Goal: Information Seeking & Learning: Learn about a topic

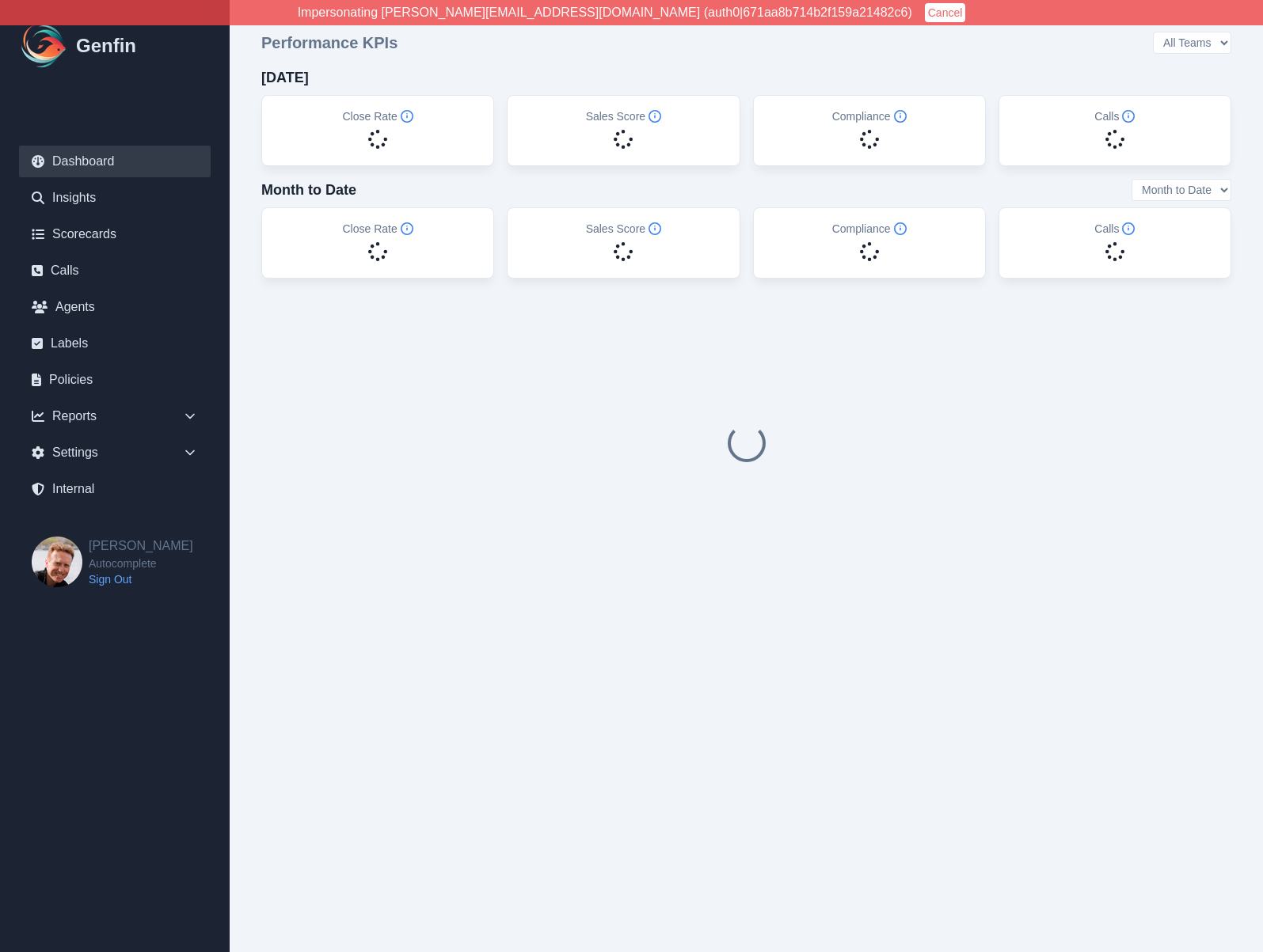
click at [925, 19] on button "Cancel" at bounding box center [945, 13] width 41 height 19
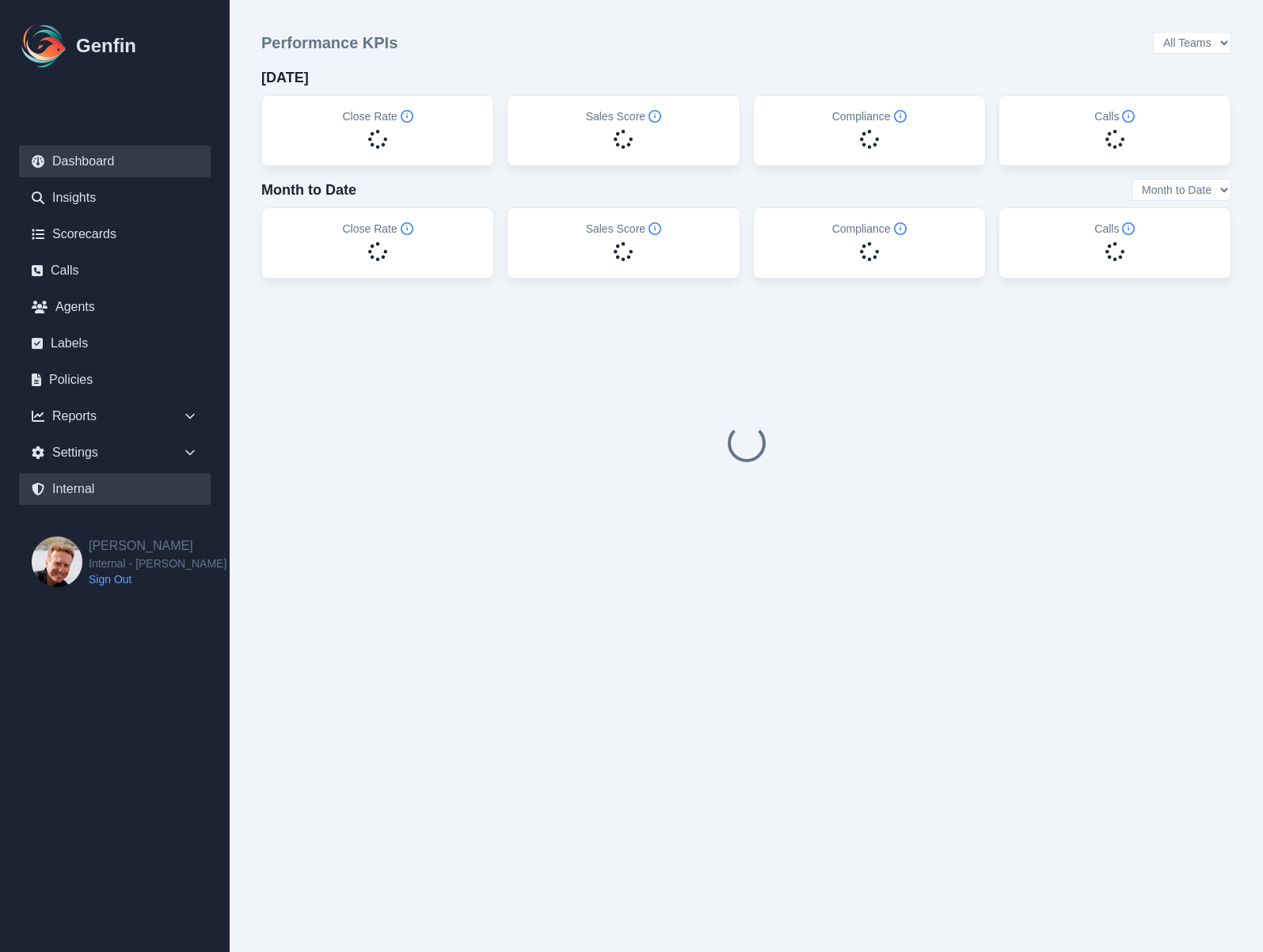
click at [104, 492] on link "Internal" at bounding box center [115, 489] width 192 height 31
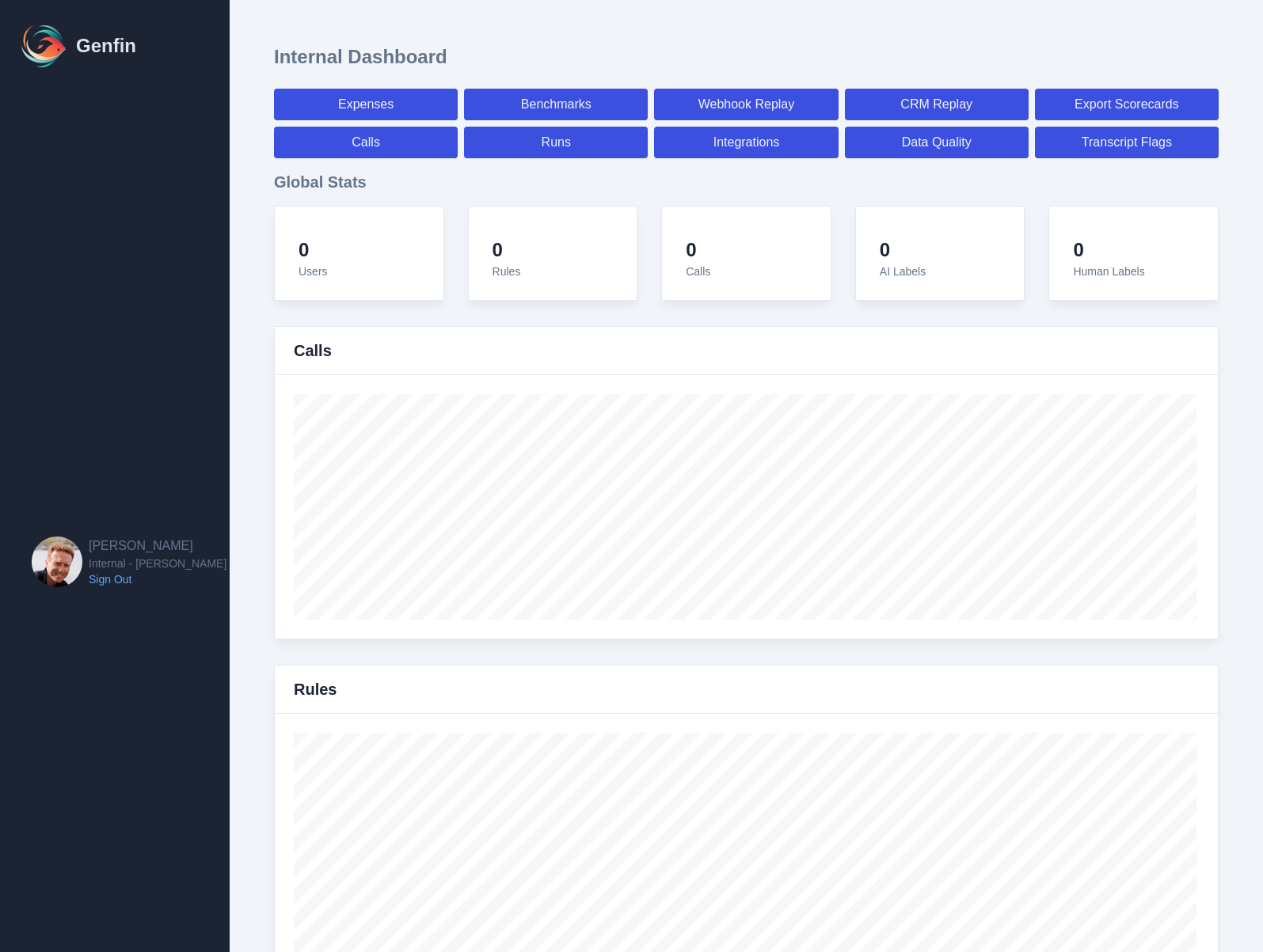
select select "paid"
select select "7"
select select "paid"
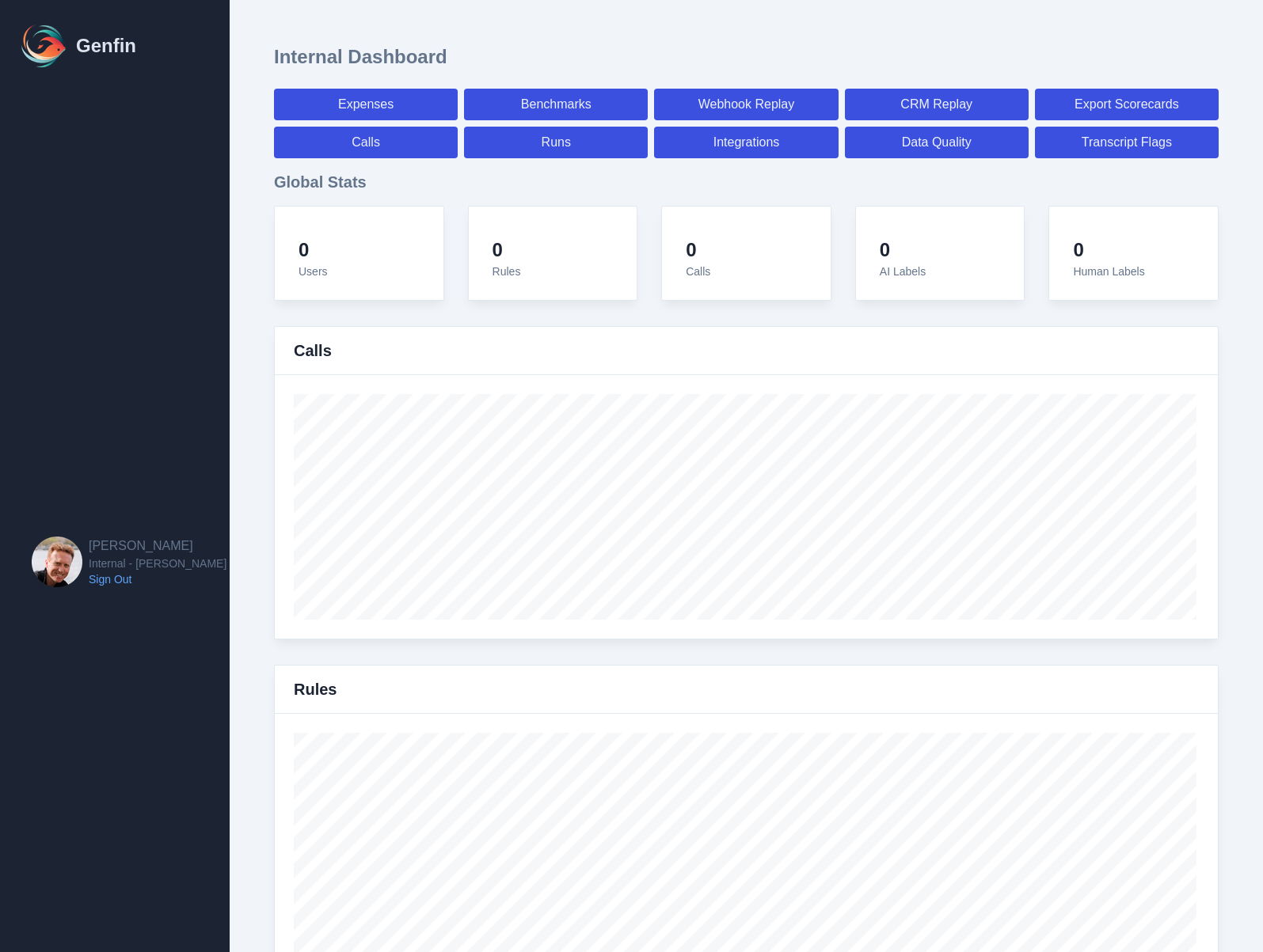
select select "7"
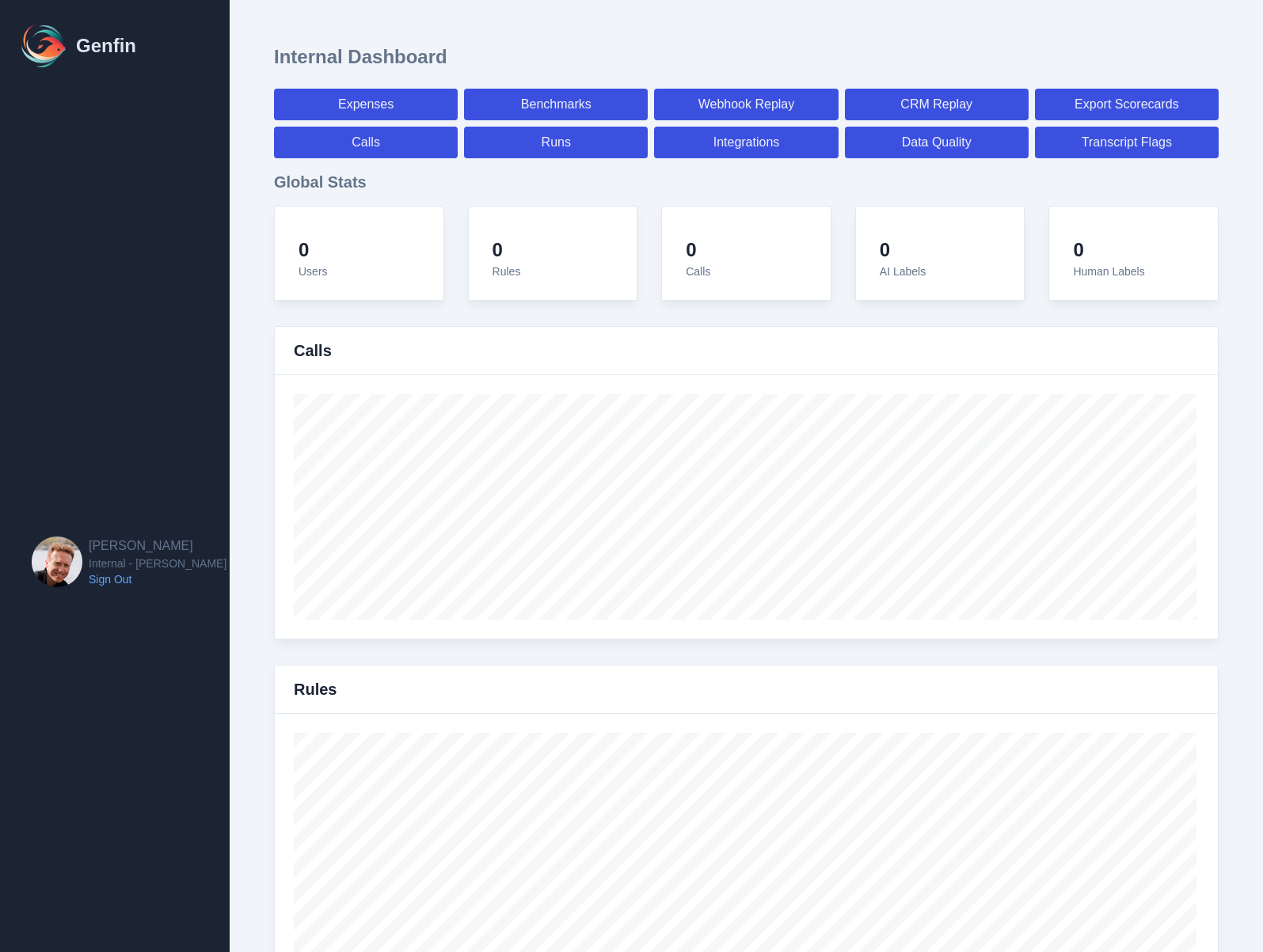
select select "7"
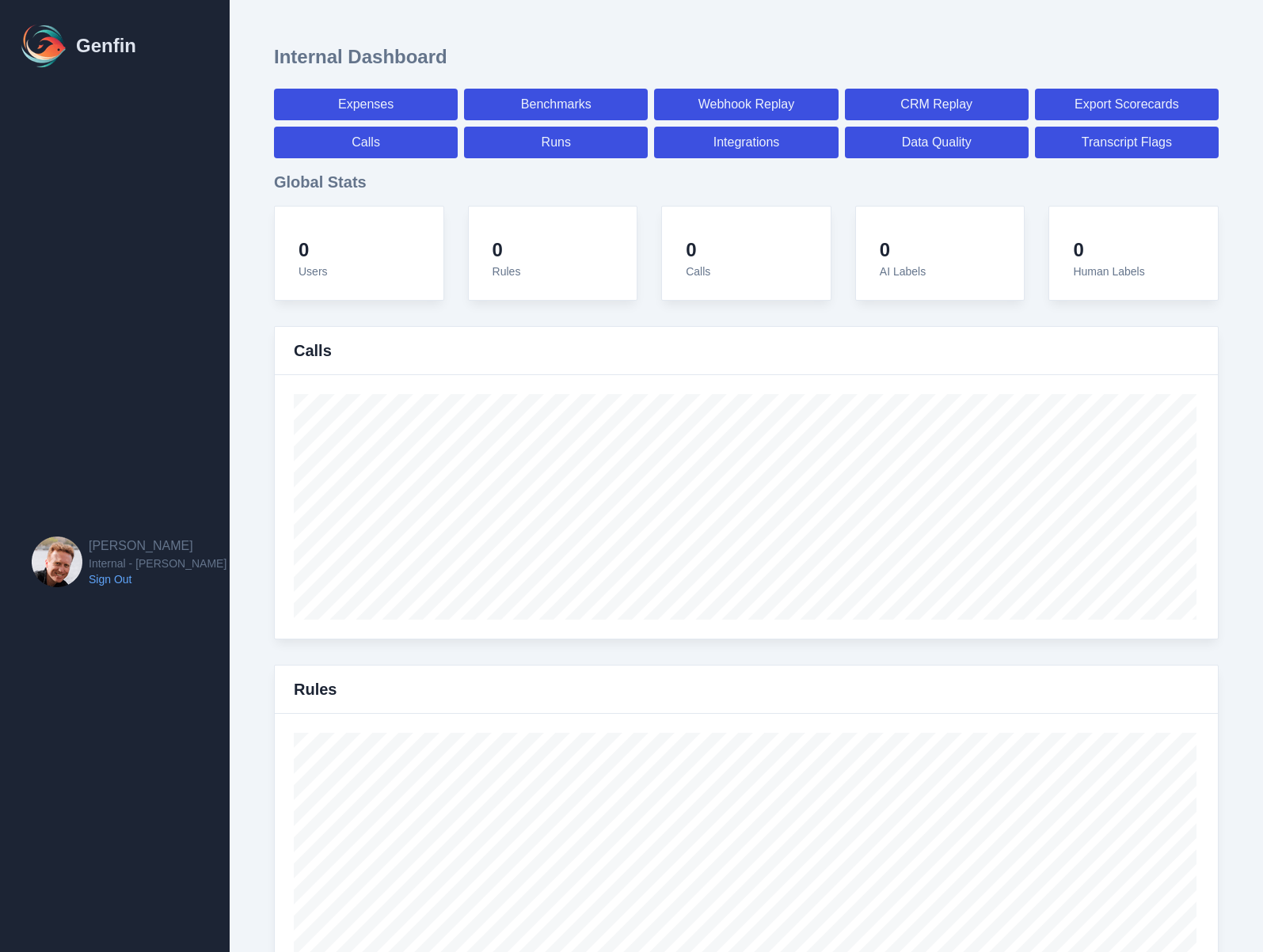
select select "7"
select select "paid"
select select "7"
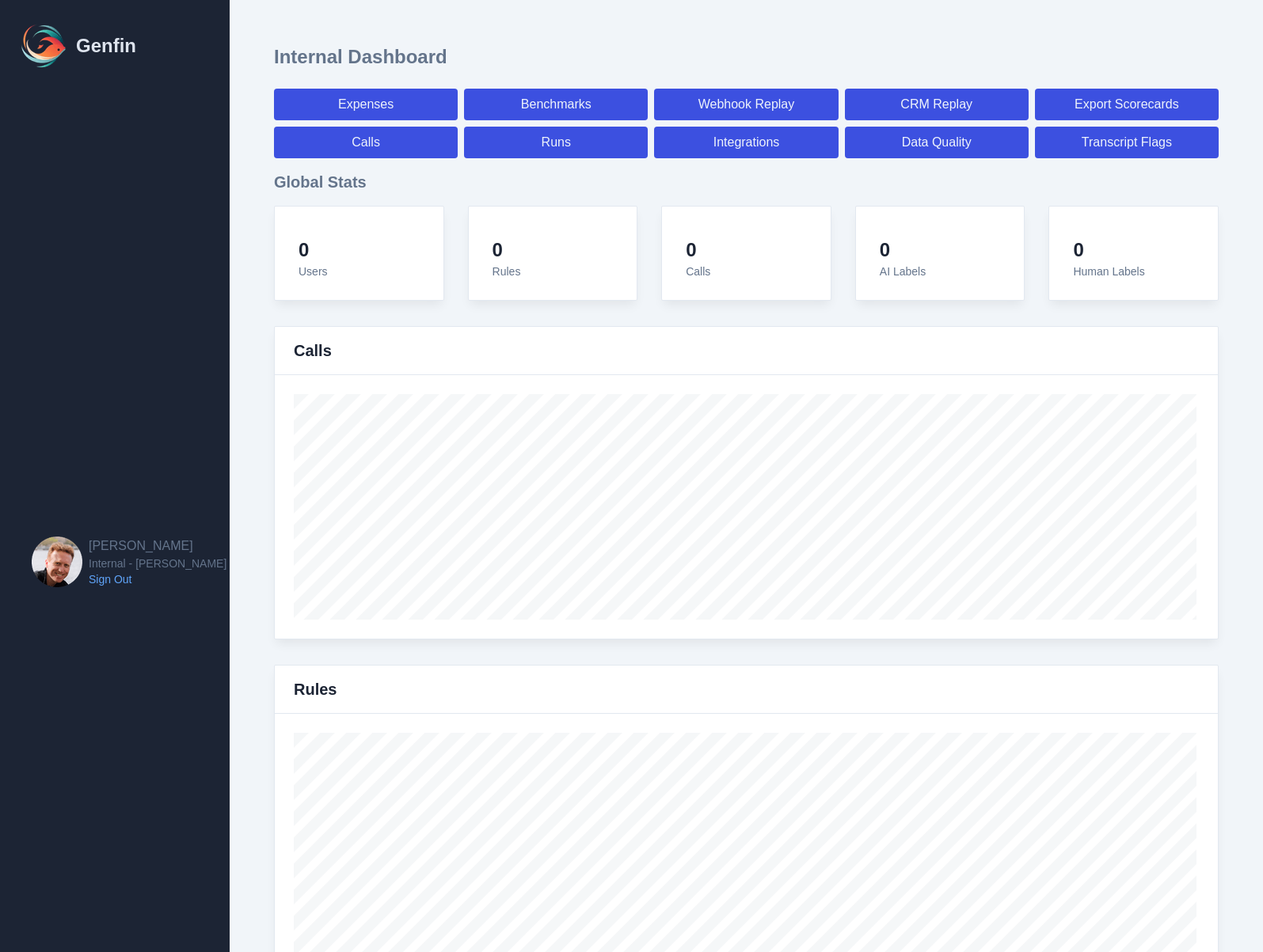
select select "7"
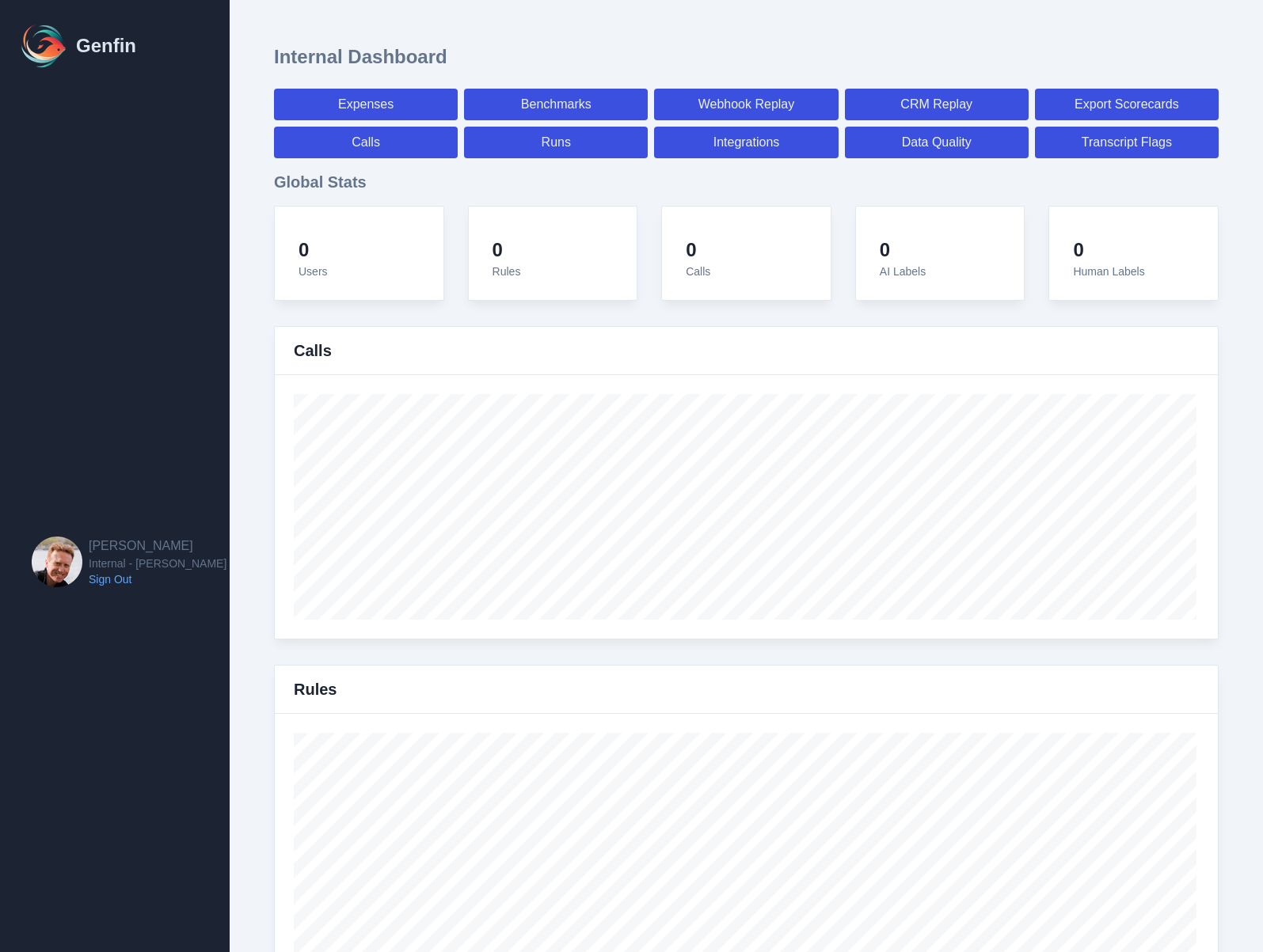
select select "7"
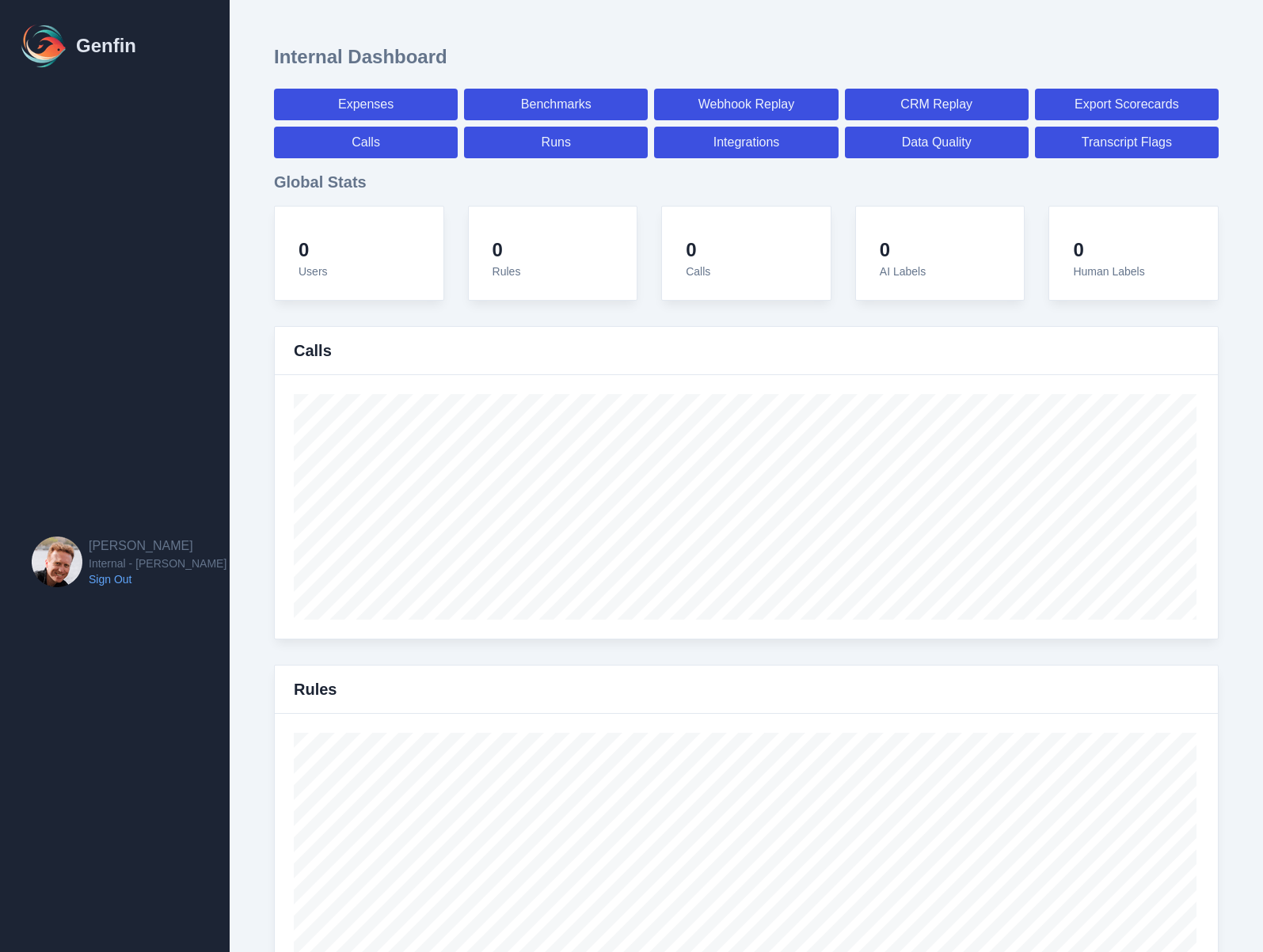
select select "7"
select select "paid"
select select "7"
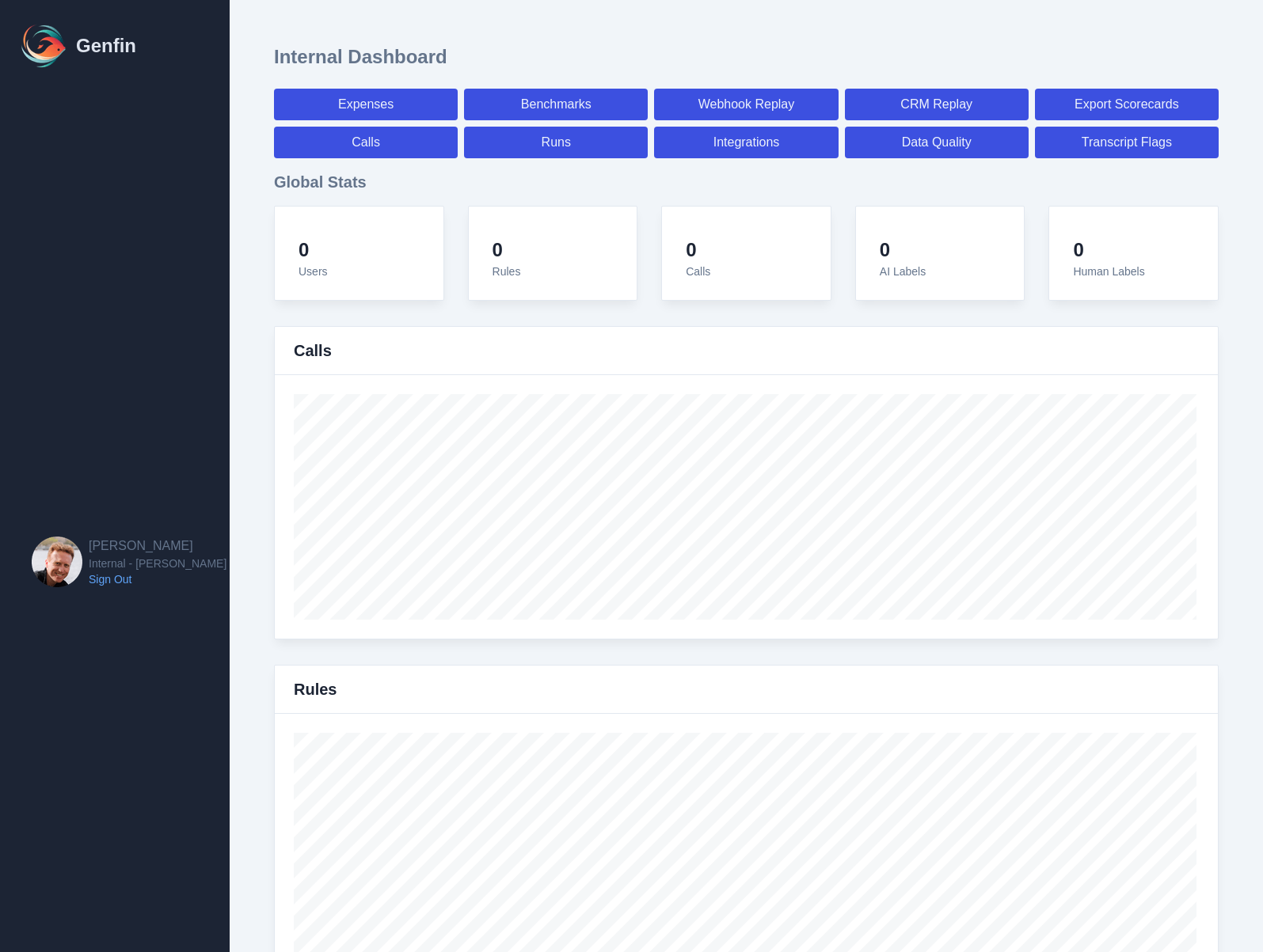
select select "paid"
select select "7"
select select "paid"
select select "7"
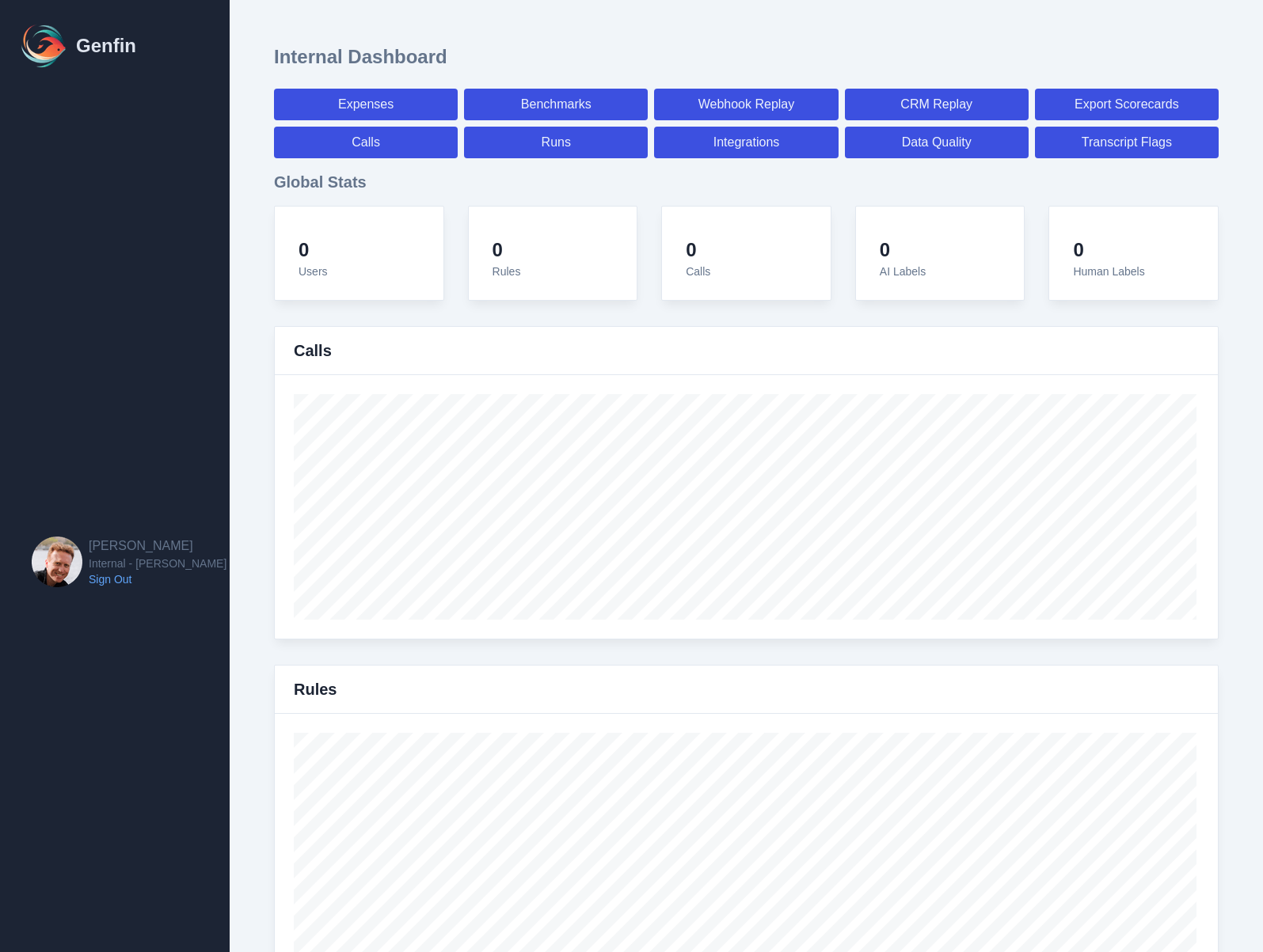
select select "7"
select select "paid"
select select "7"
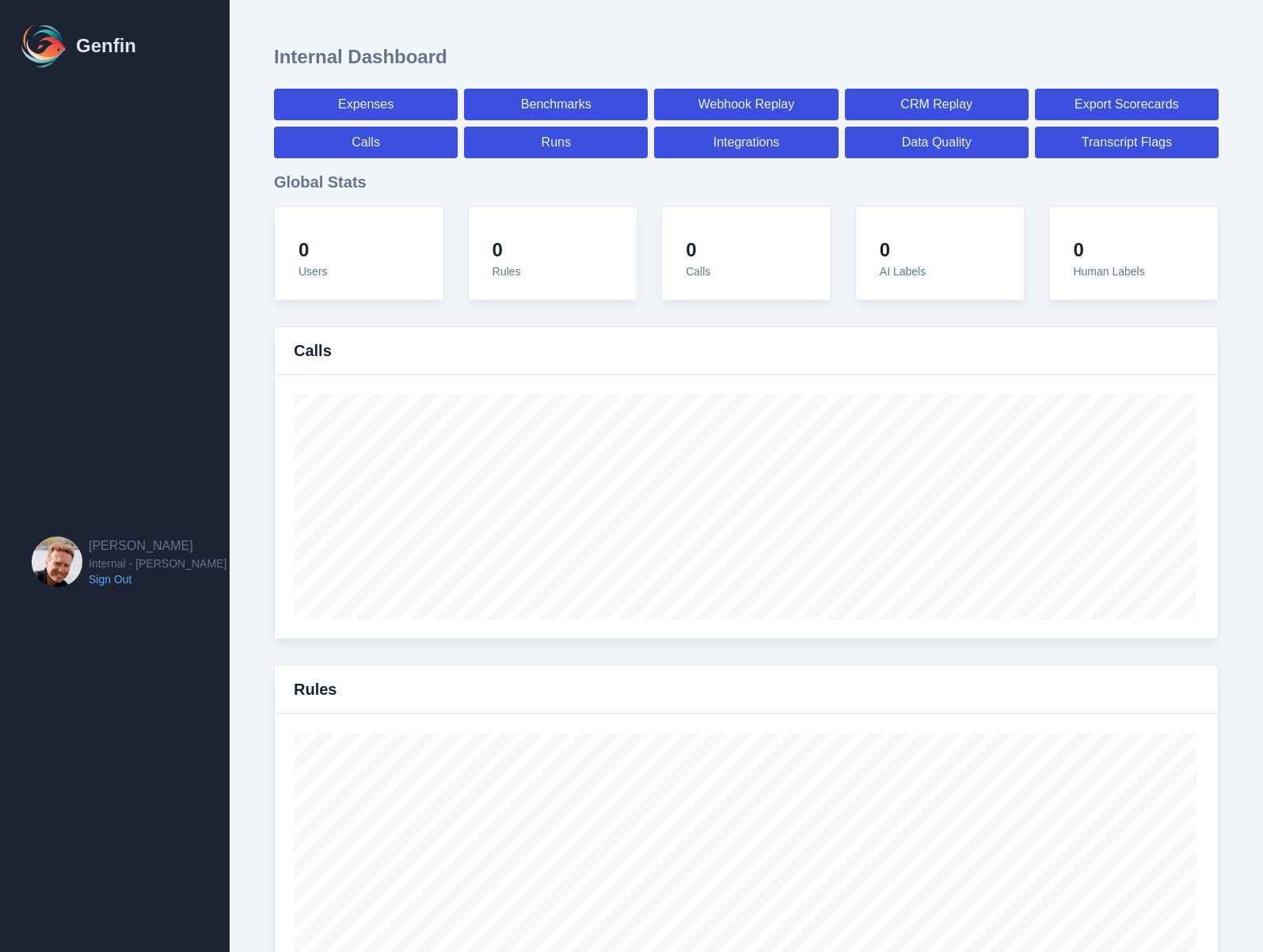
select select "7"
select select "paid"
select select "7"
select select "paid"
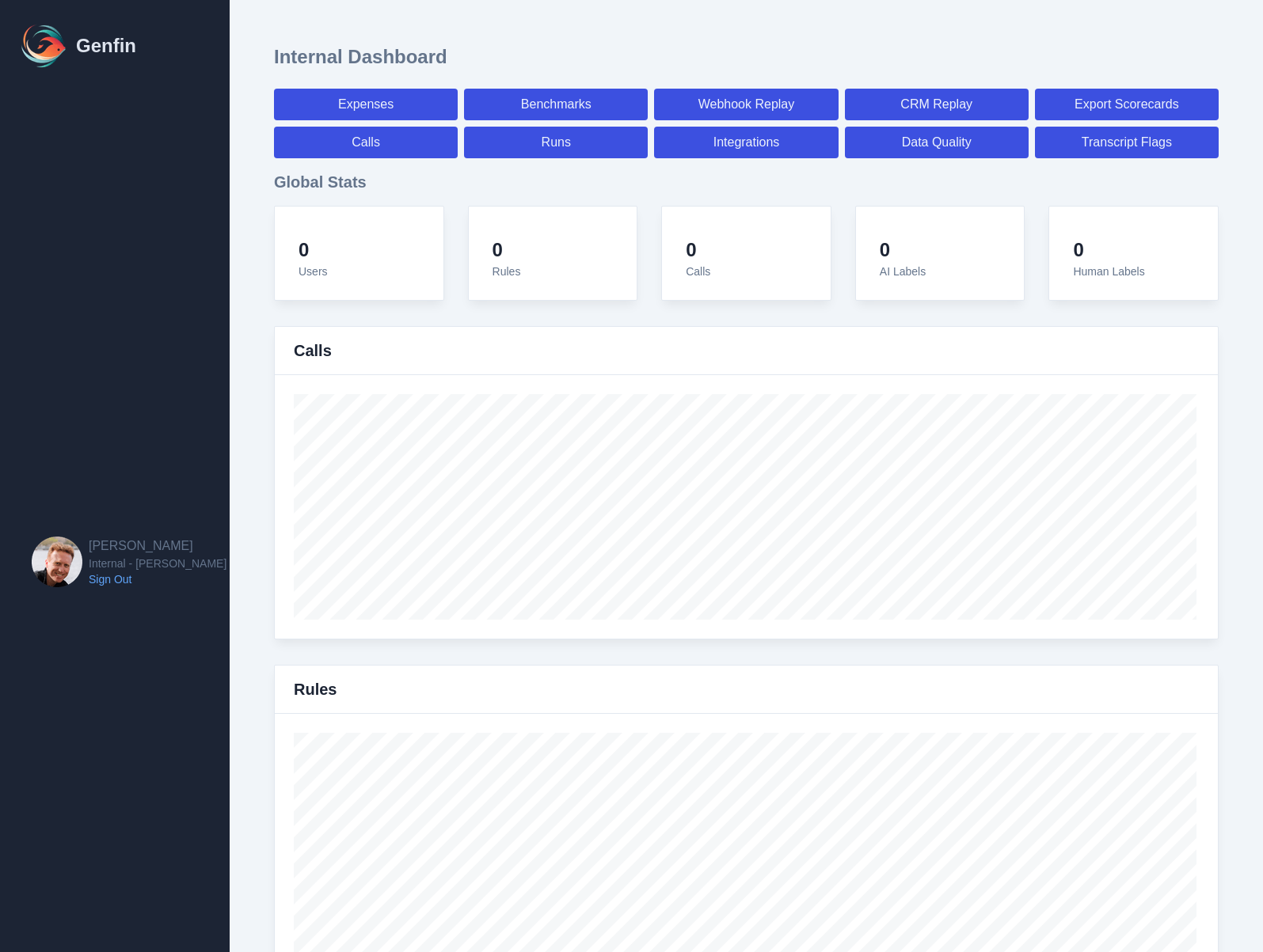
select select "7"
select select "paid"
select select "7"
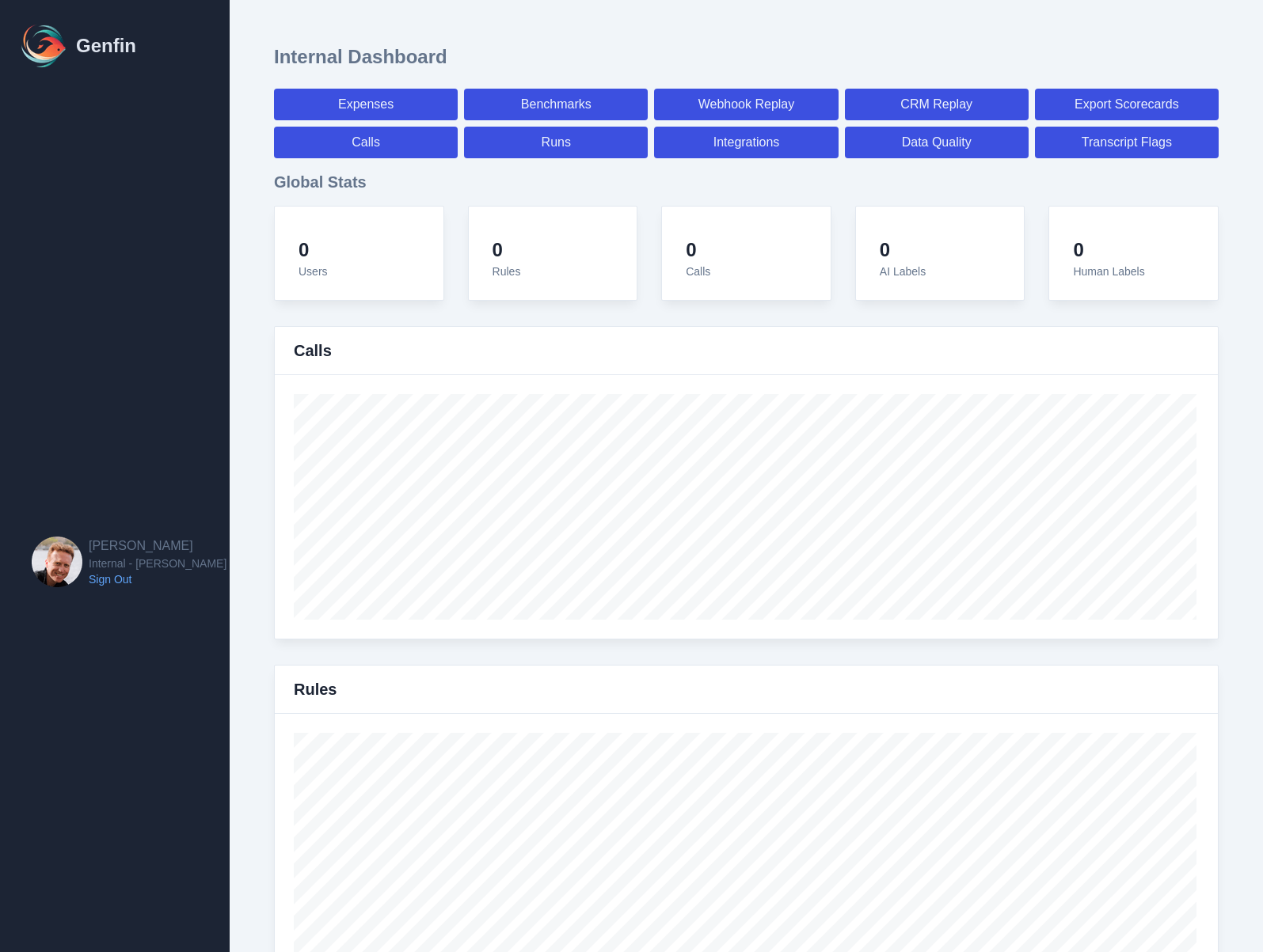
select select "7"
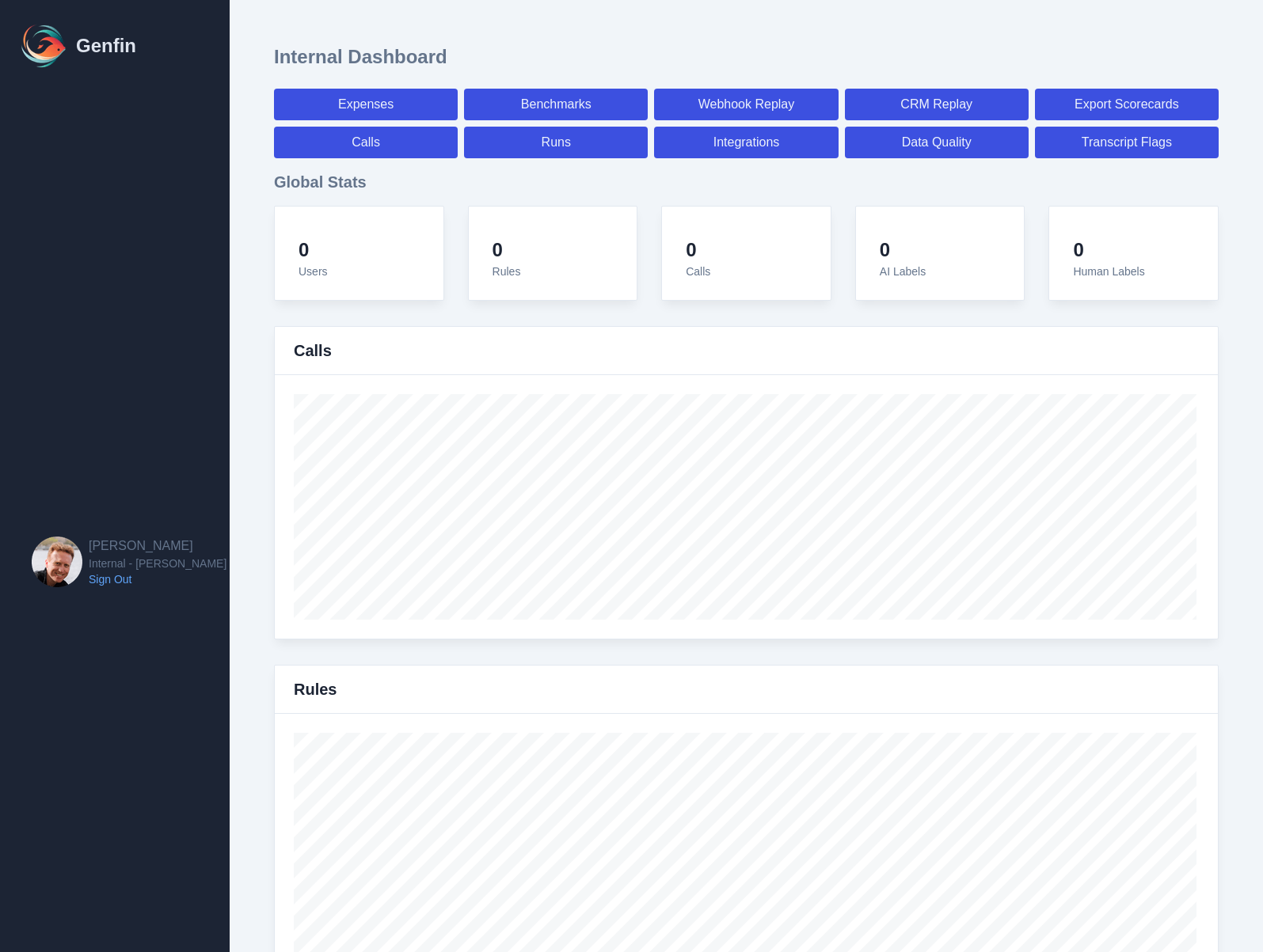
select select "paid"
select select "7"
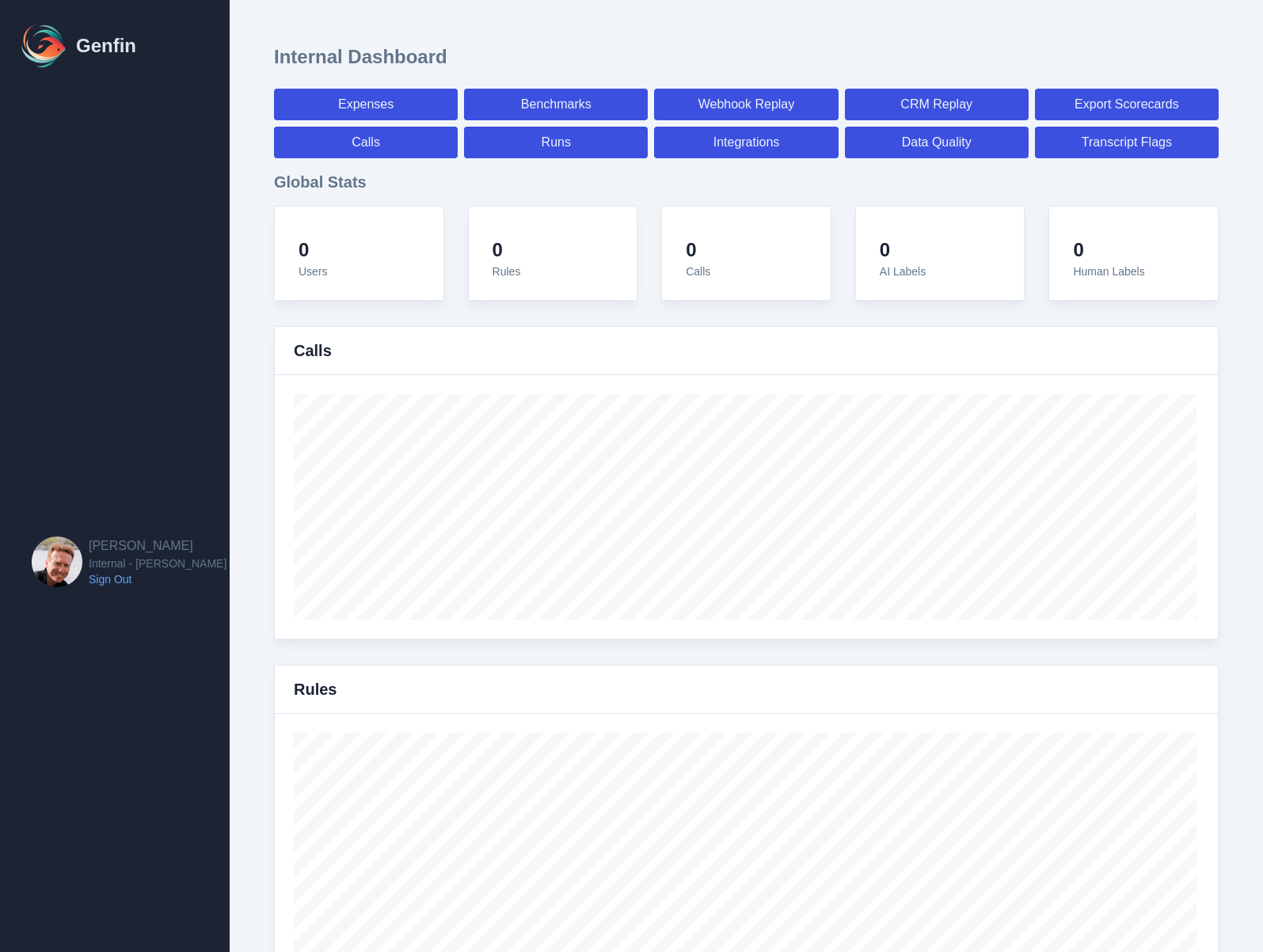
select select "paid"
select select "7"
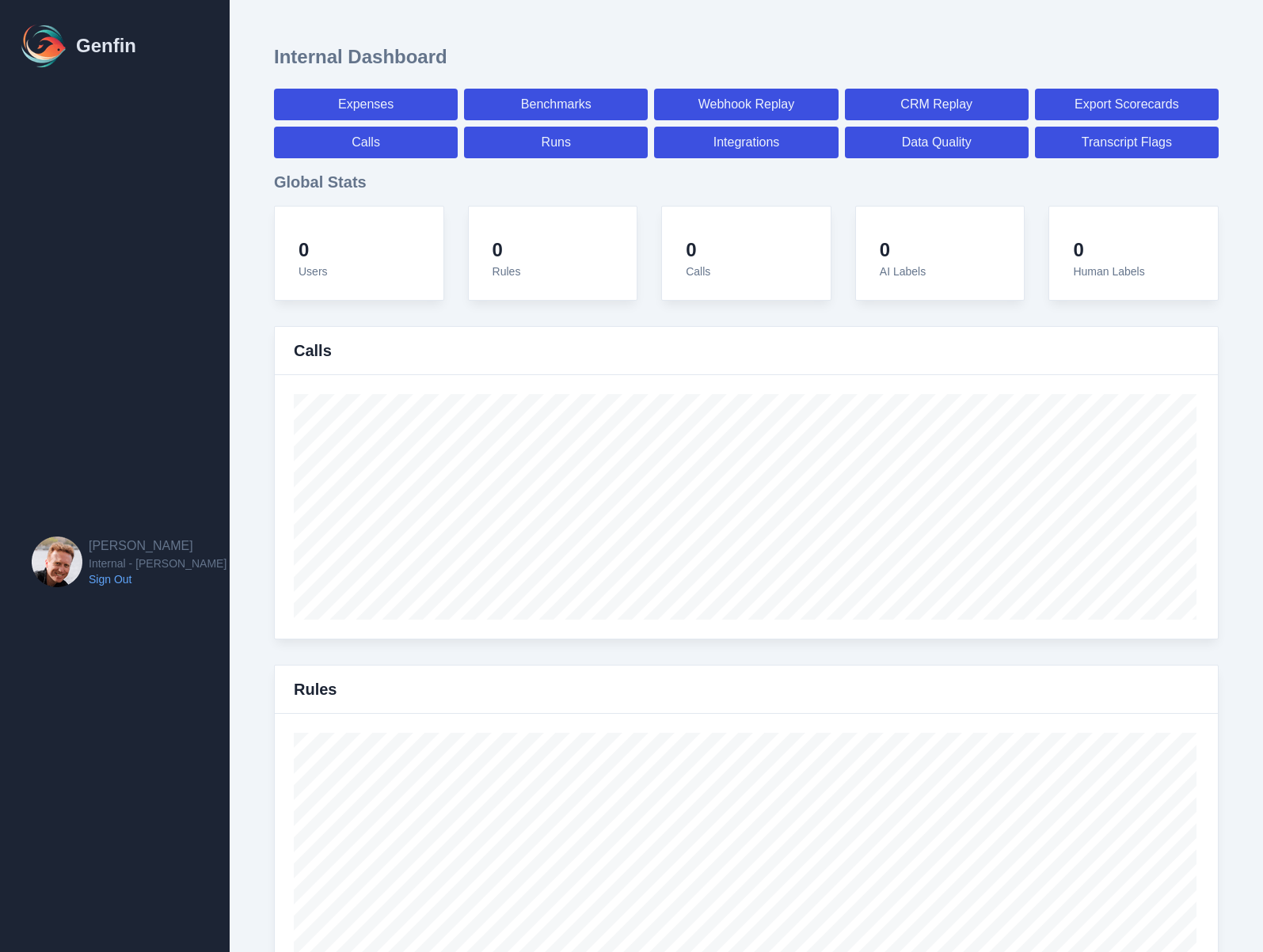
select select "7"
select select "paid"
select select "7"
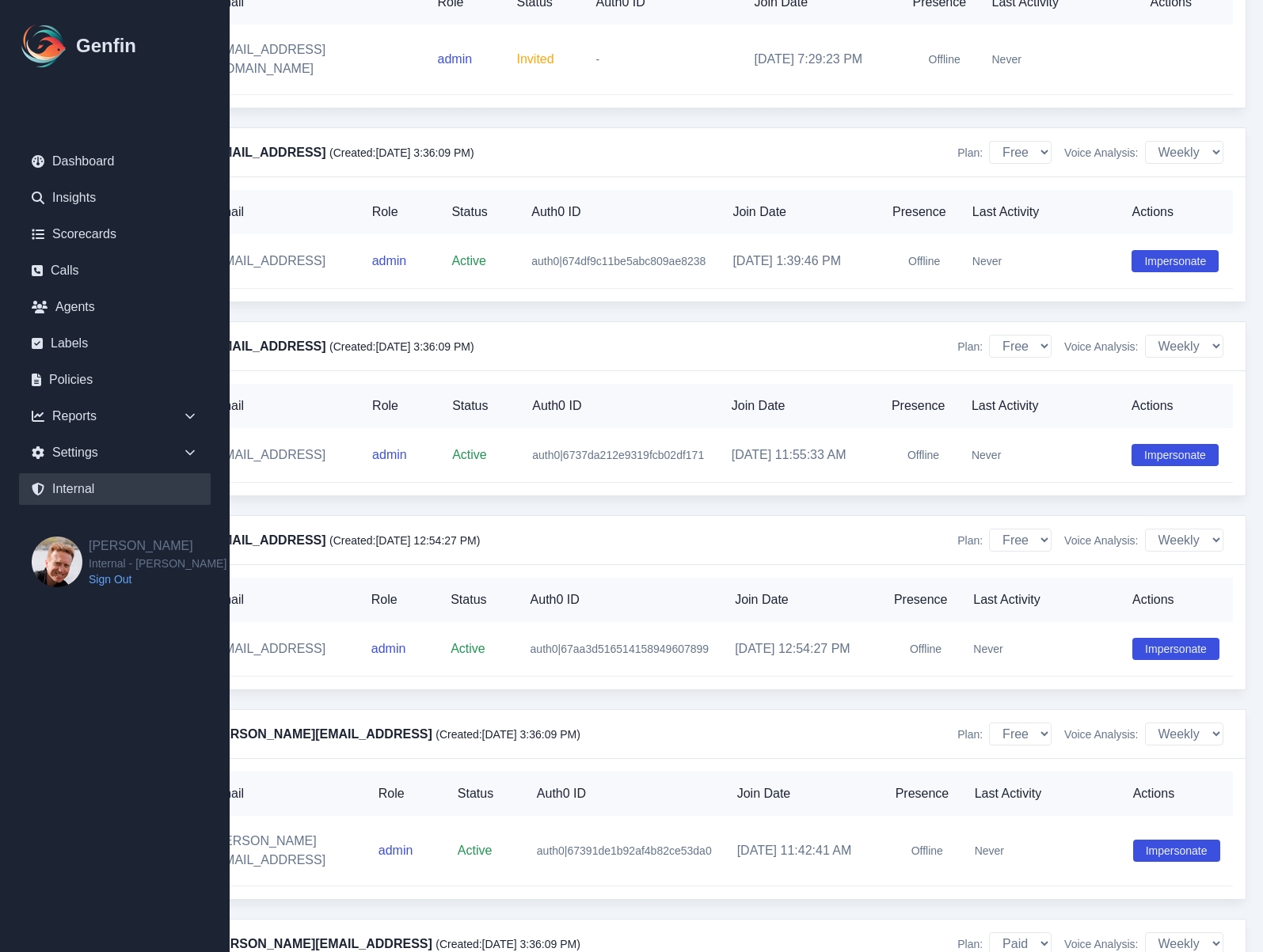
scroll to position [15563, 58]
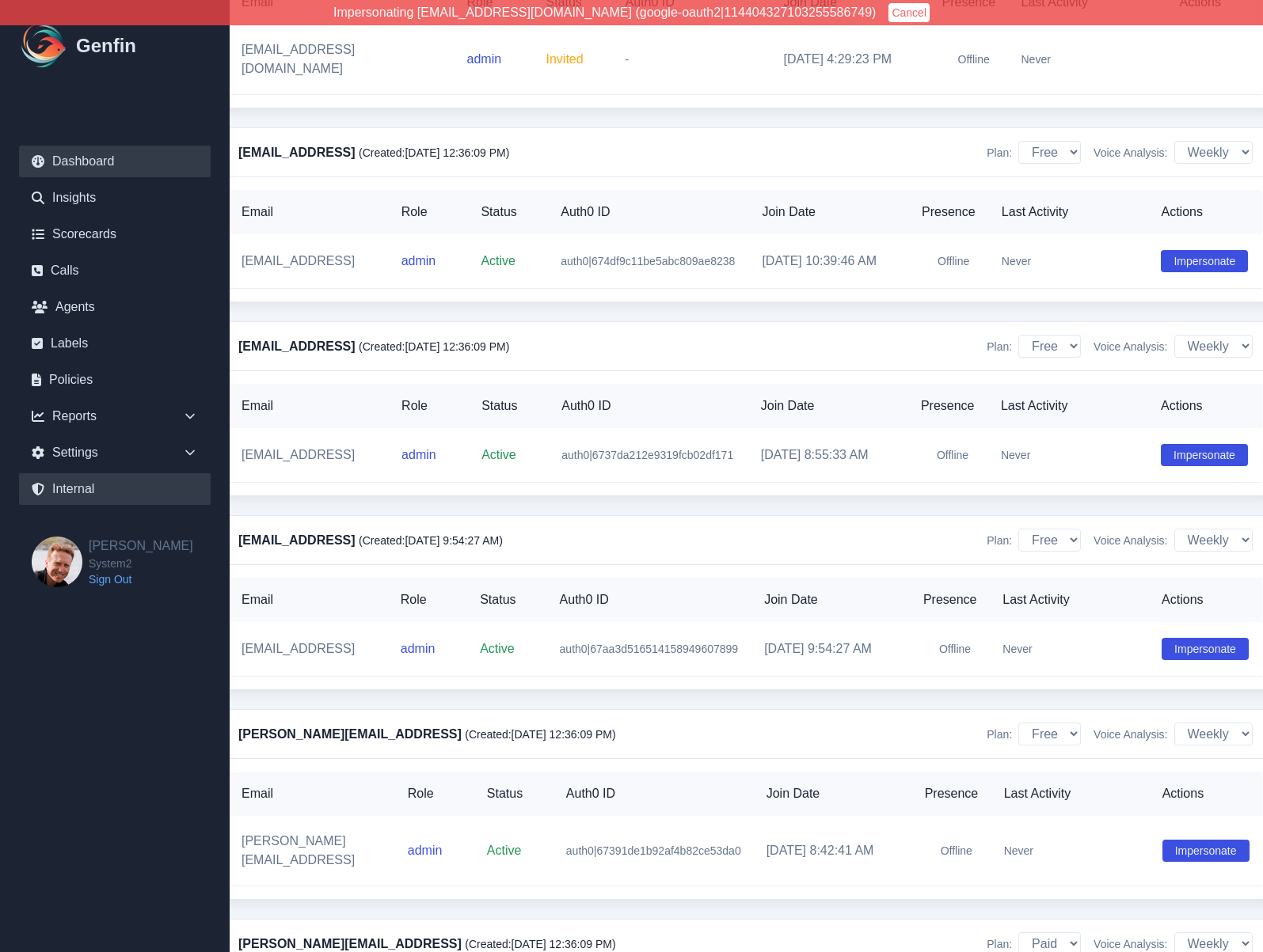
click at [86, 166] on link "Dashboard" at bounding box center [115, 161] width 192 height 31
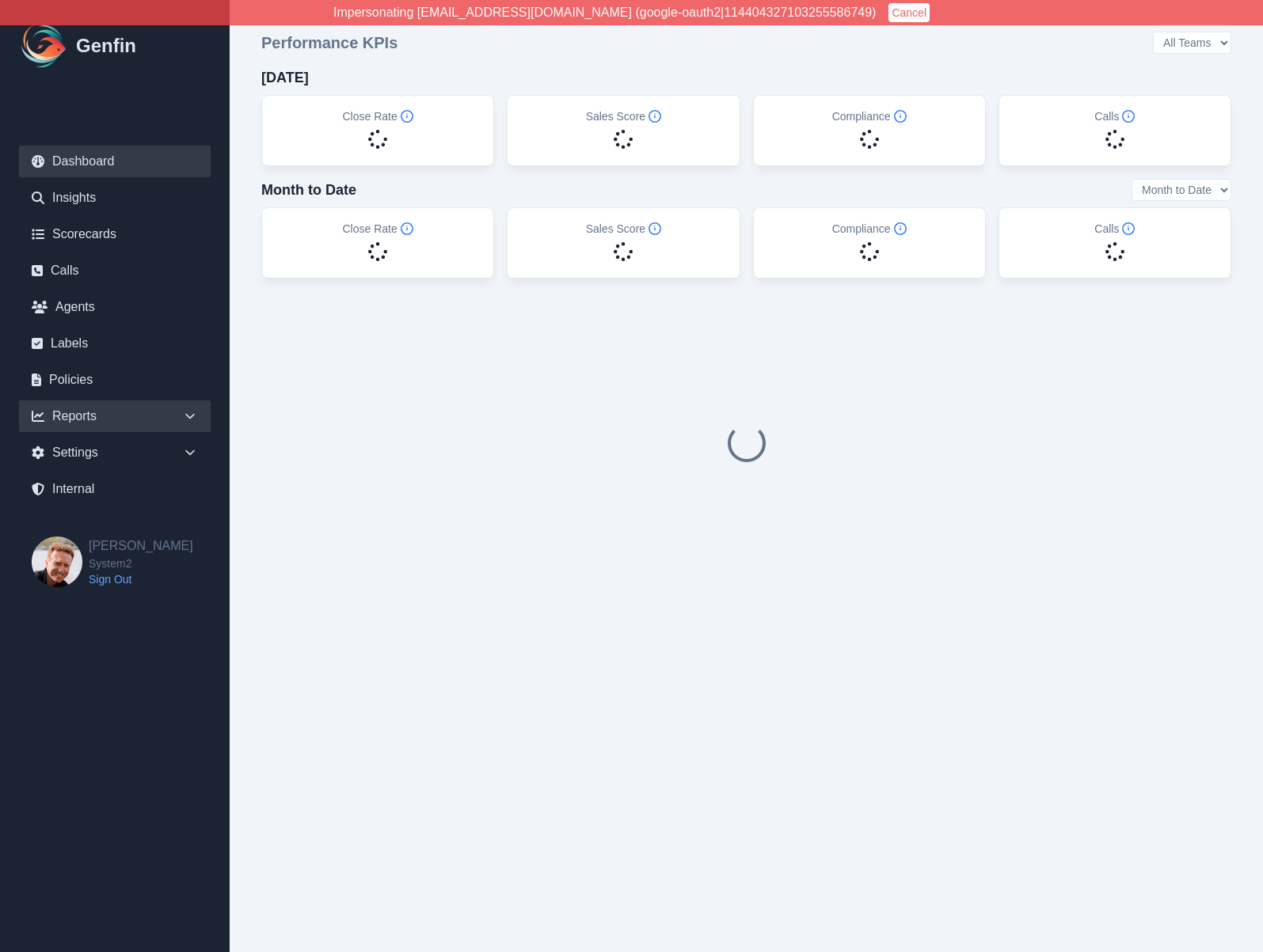
click at [167, 417] on div "Reports" at bounding box center [115, 416] width 192 height 31
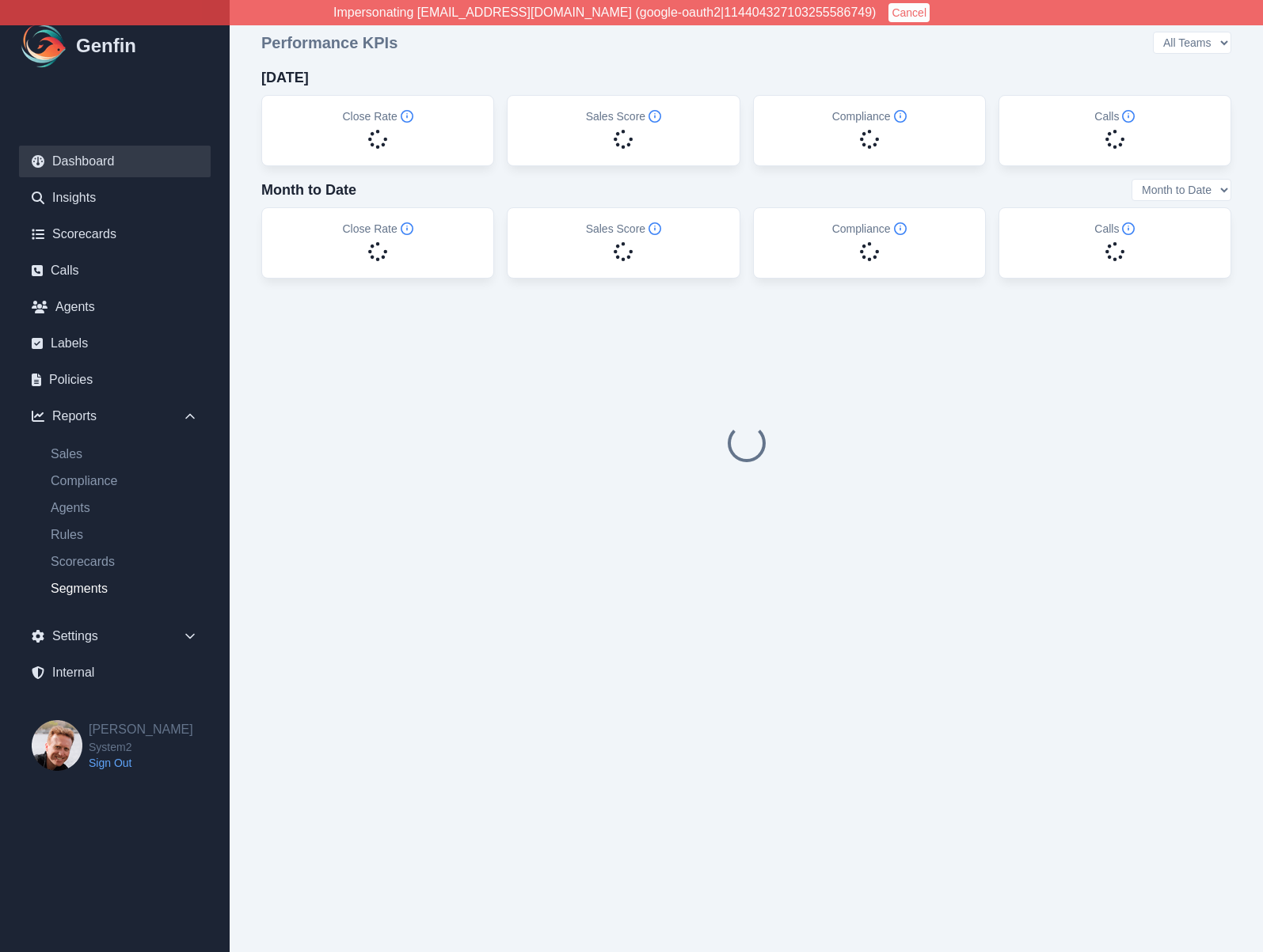
click at [79, 591] on link "Segments" at bounding box center [124, 589] width 173 height 19
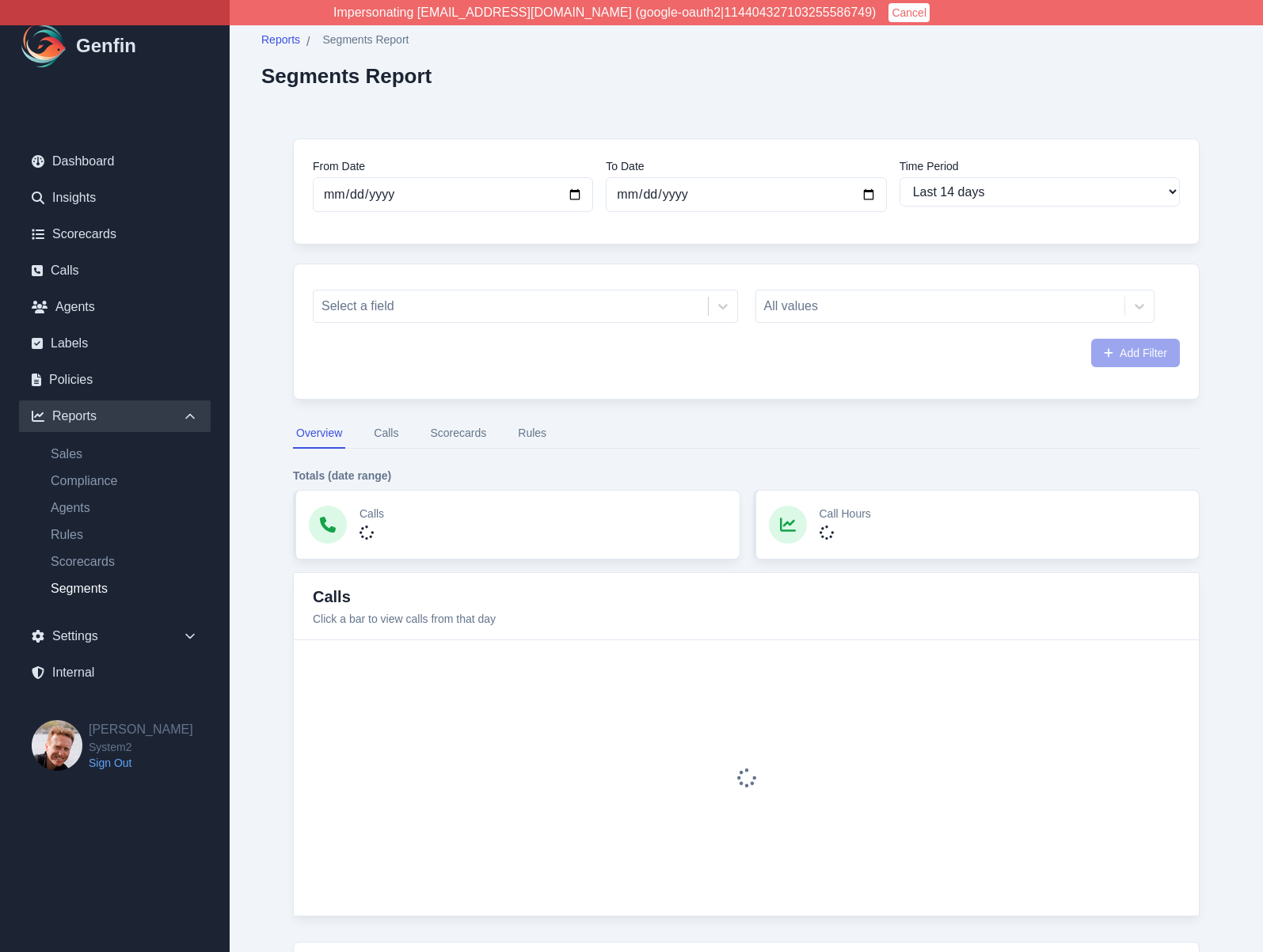
select select "14"
click at [444, 430] on button "Scorecards" at bounding box center [458, 434] width 63 height 30
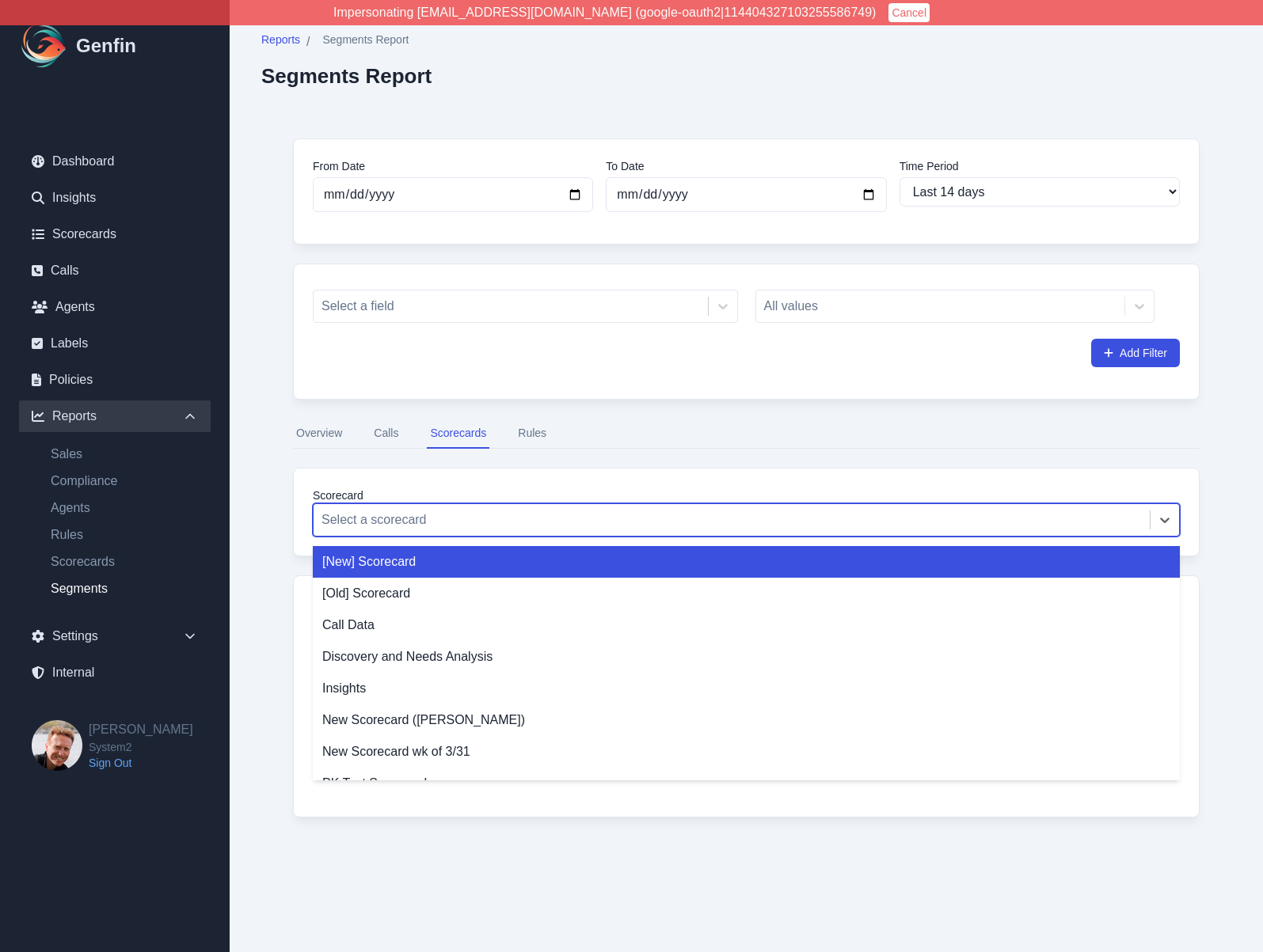
click at [405, 528] on div at bounding box center [731, 520] width 820 height 22
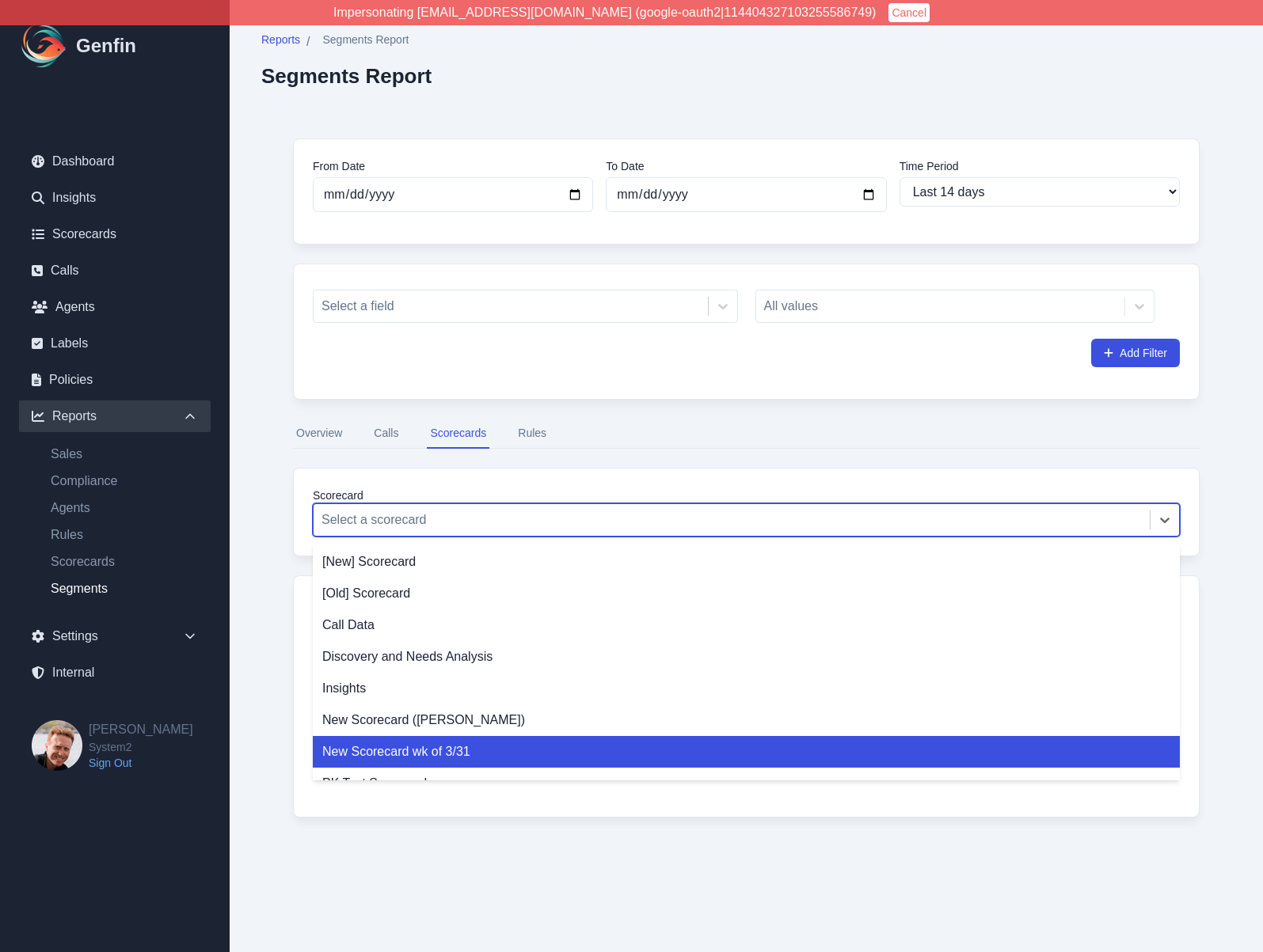
click at [374, 752] on div "New Scorecard wk of 3/31" at bounding box center [746, 752] width 867 height 31
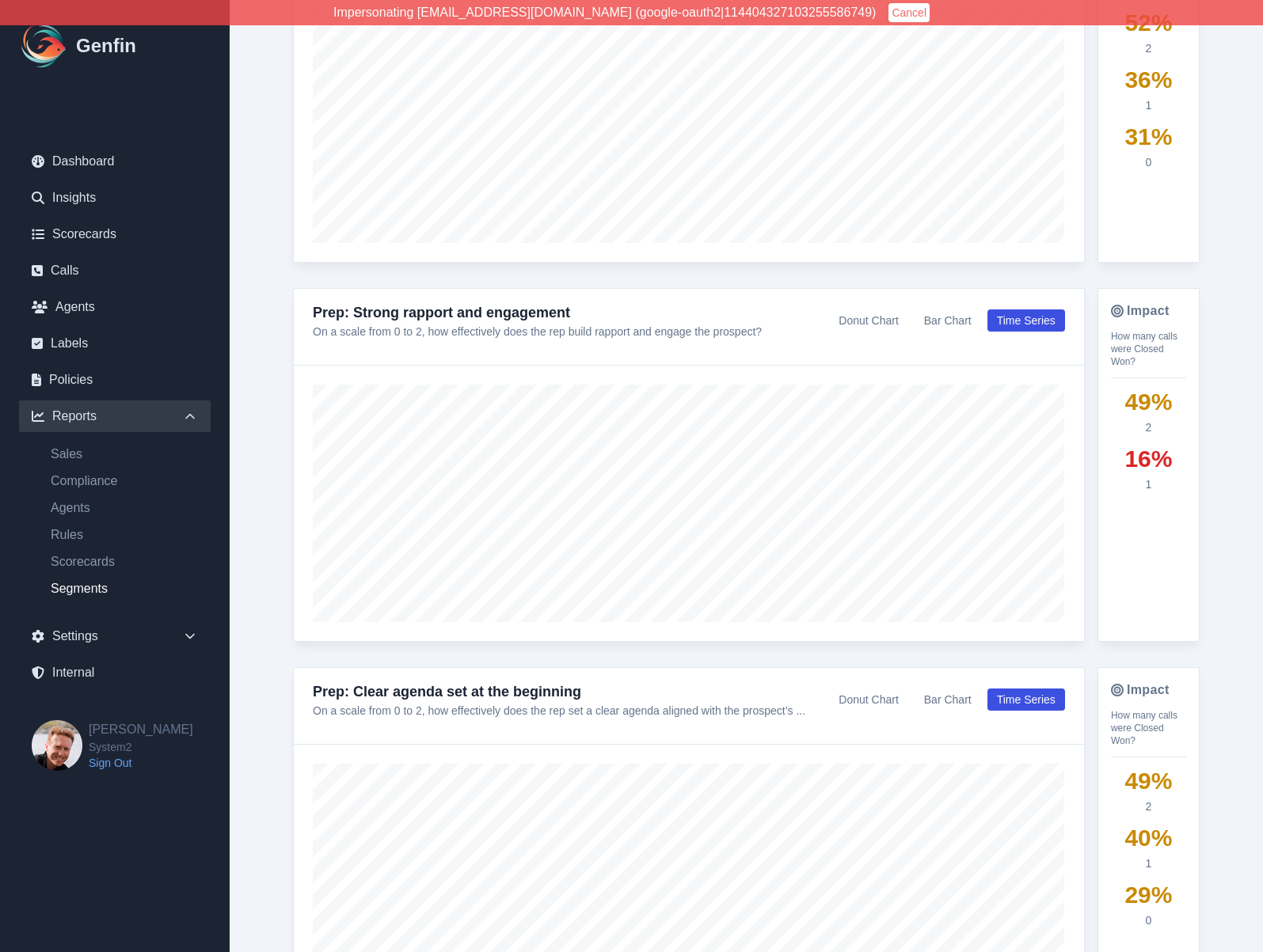
scroll to position [676, 0]
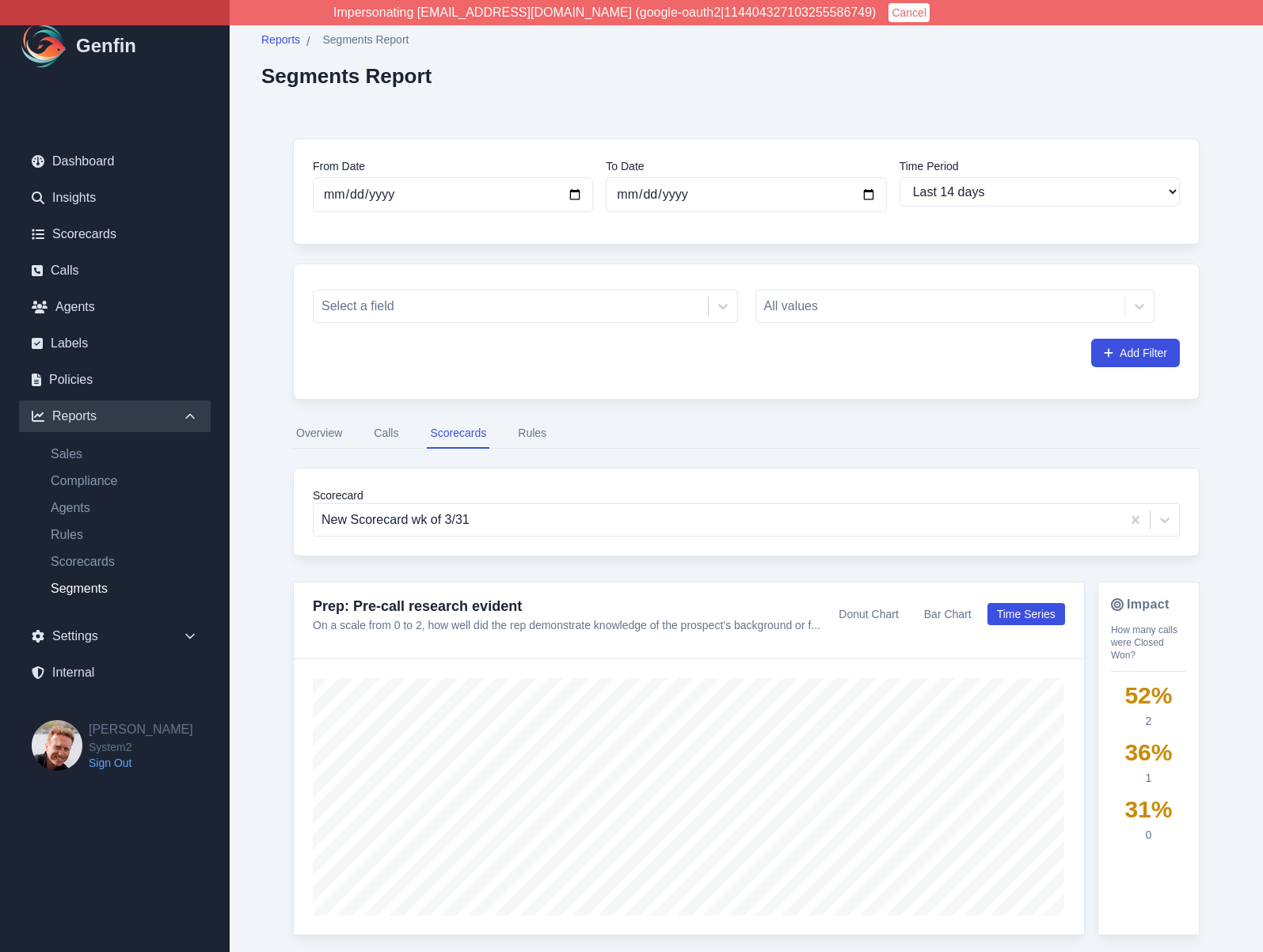
click at [678, 582] on div "Prep: Pre-call research evident On a scale from 0 to 2, how well did the rep de…" at bounding box center [688, 621] width 790 height 77
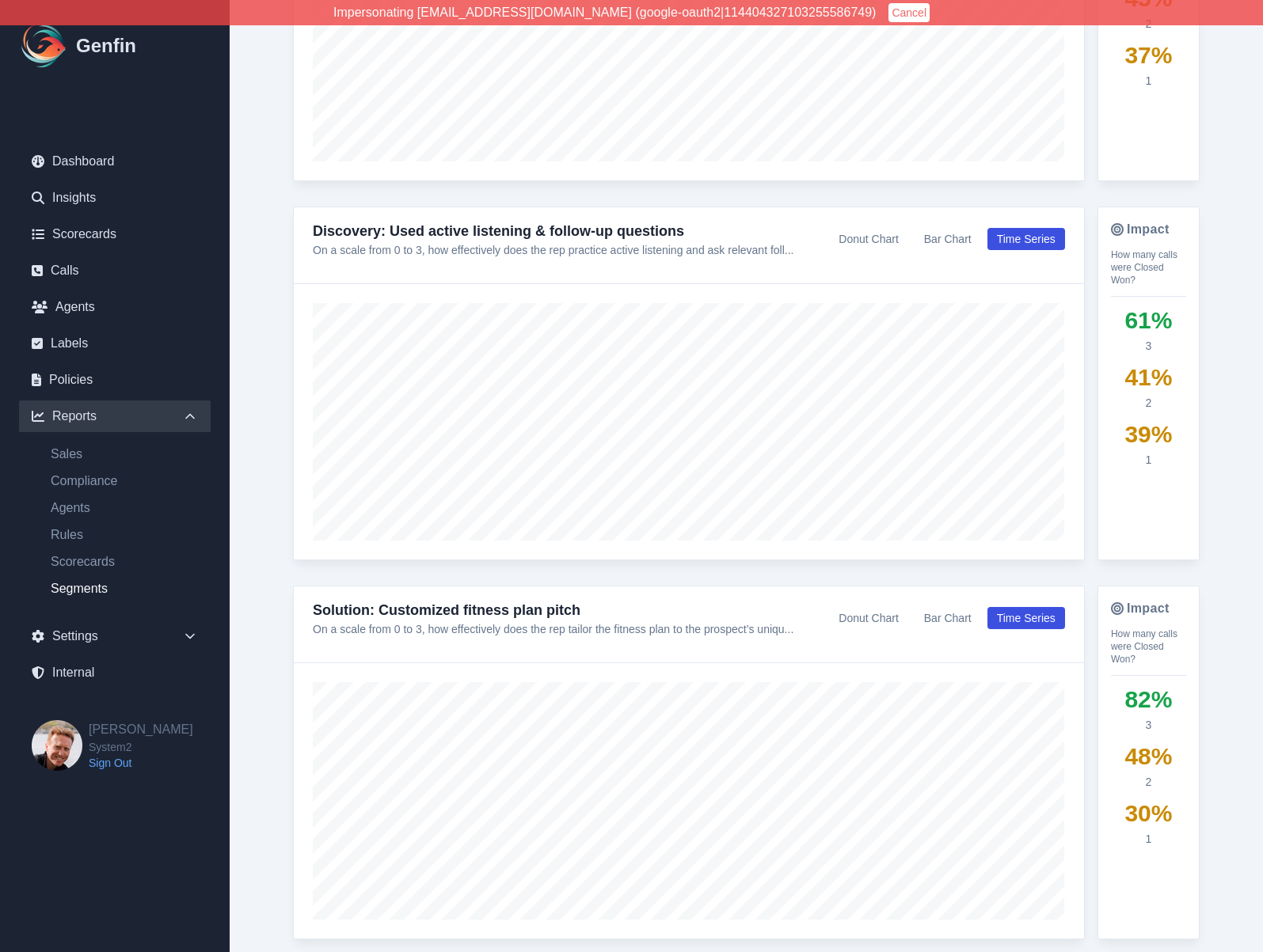
scroll to position [4106, 0]
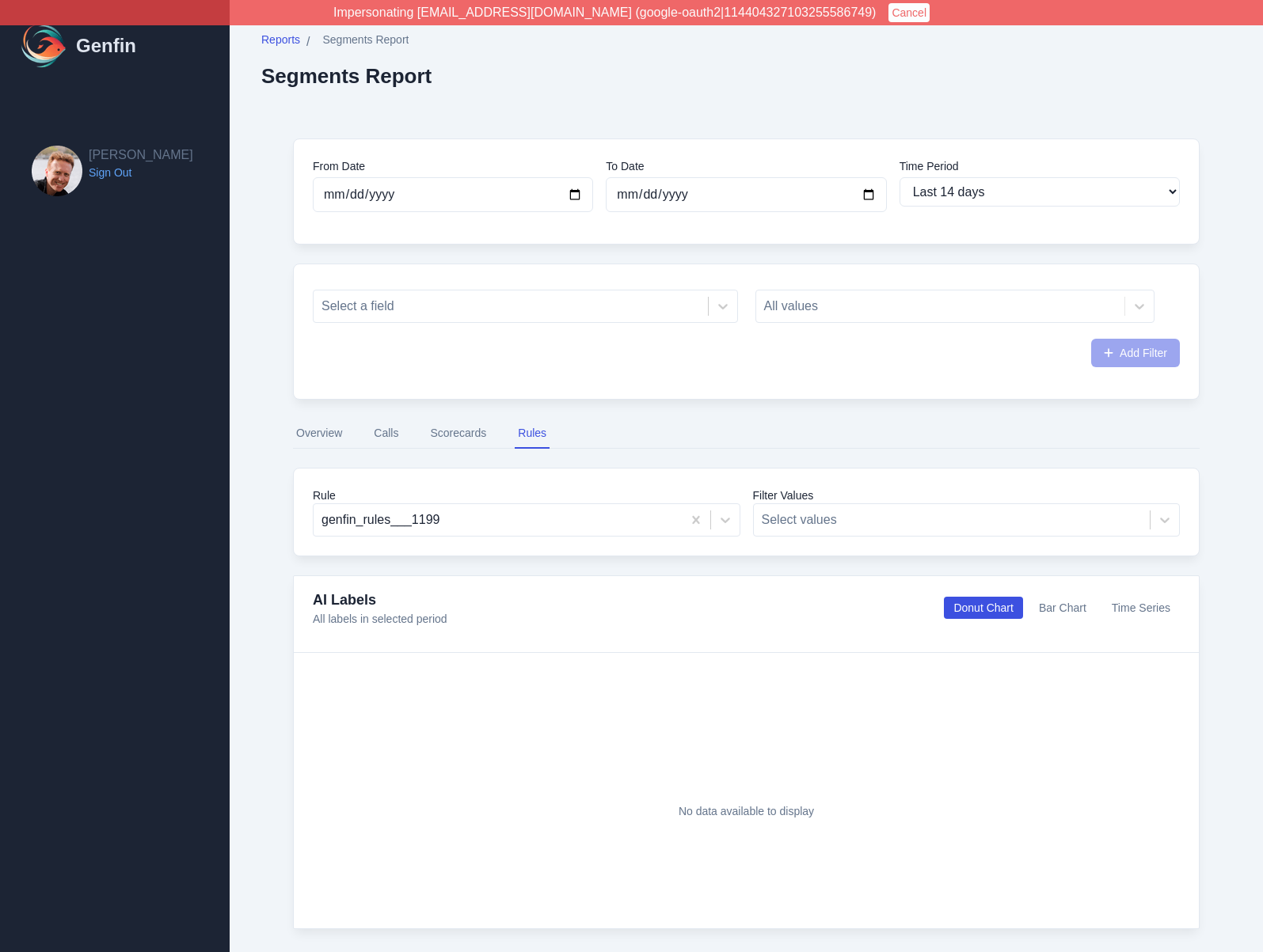
select select "14"
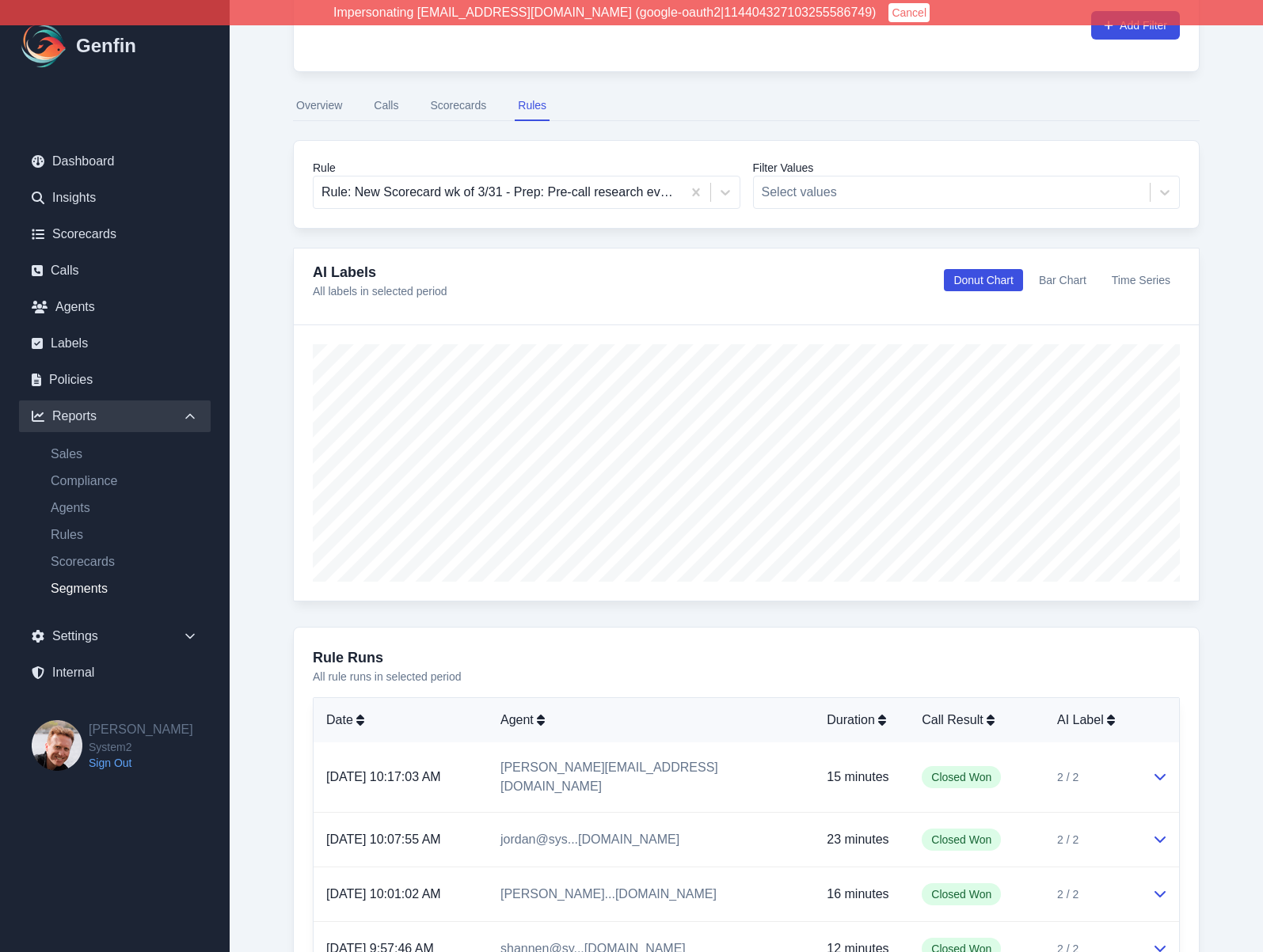
scroll to position [115, 0]
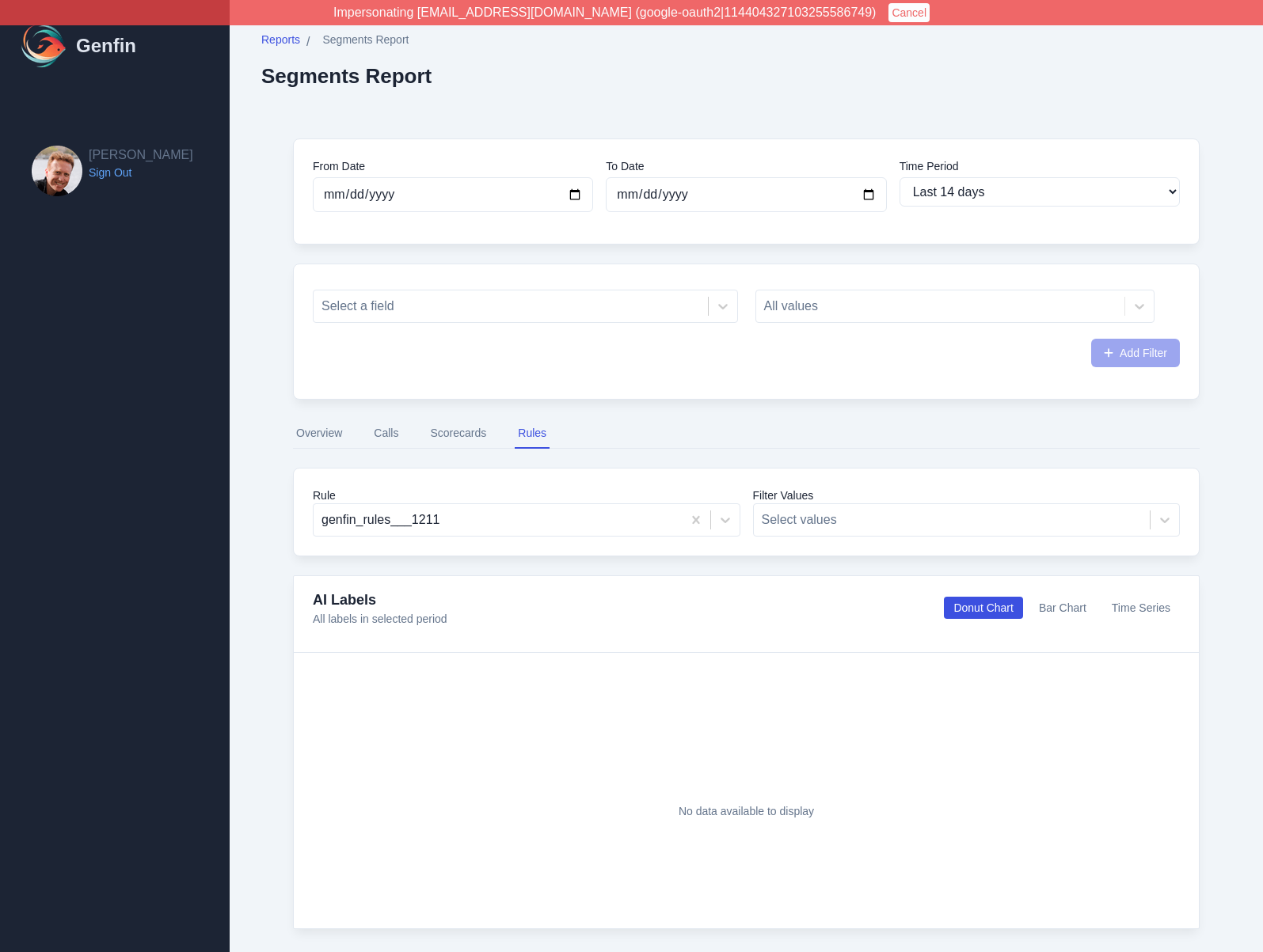
select select "14"
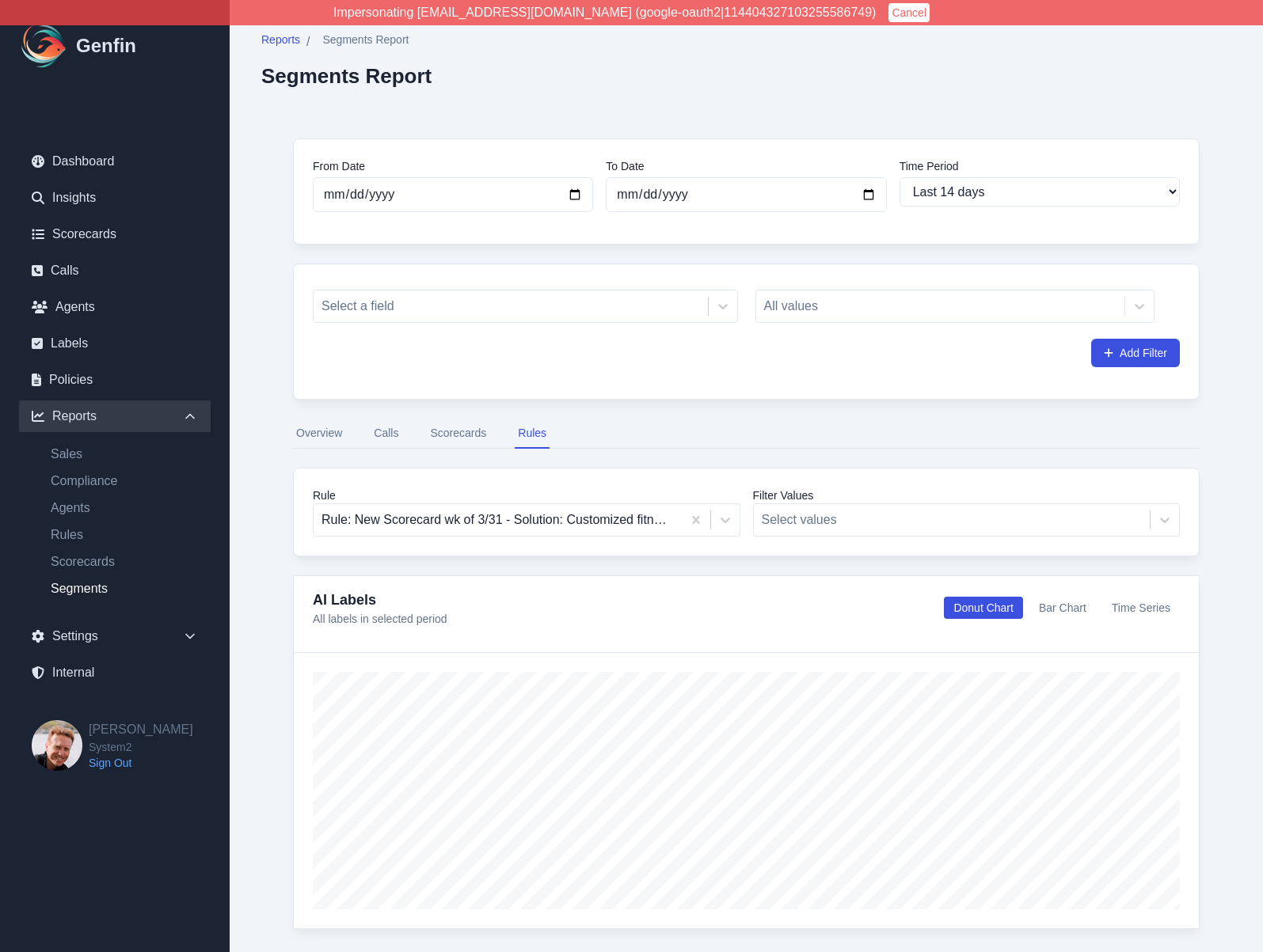
click at [619, 438] on nav "Overview Calls Scorecards Rules" at bounding box center [746, 434] width 907 height 30
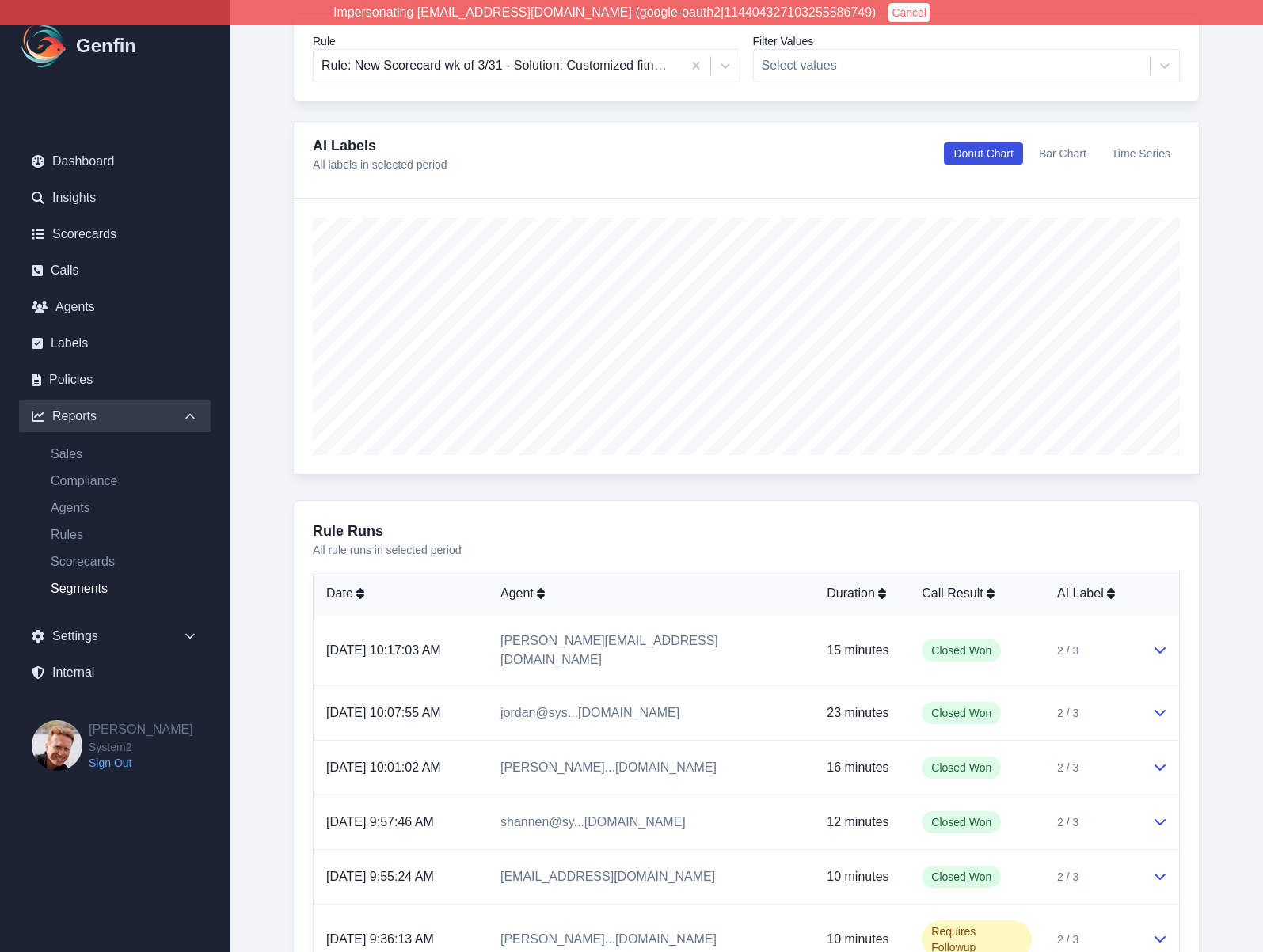
scroll to position [655, 0]
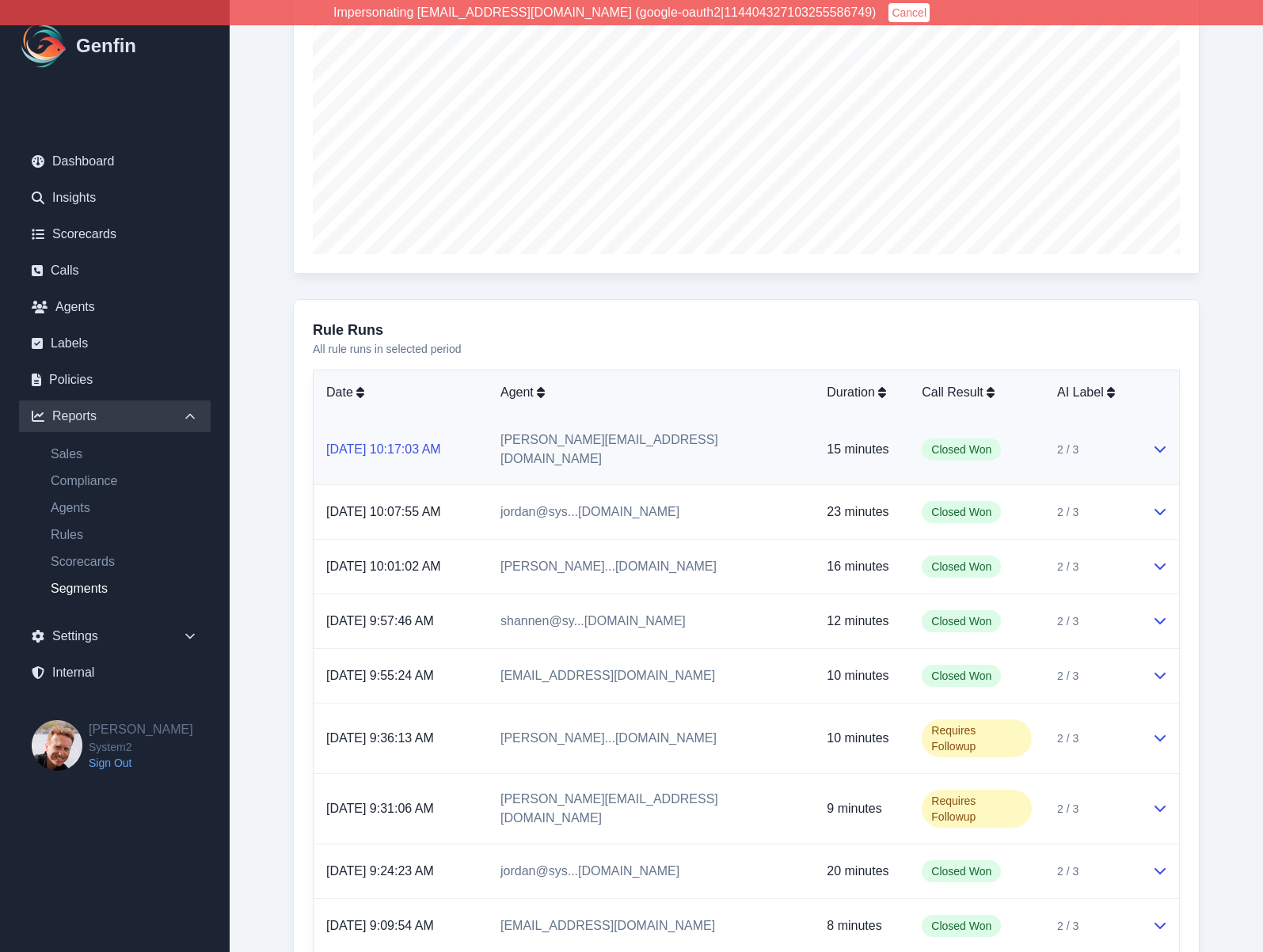
click at [440, 442] on link "[DATE] 10:17:03 AM" at bounding box center [383, 448] width 115 height 13
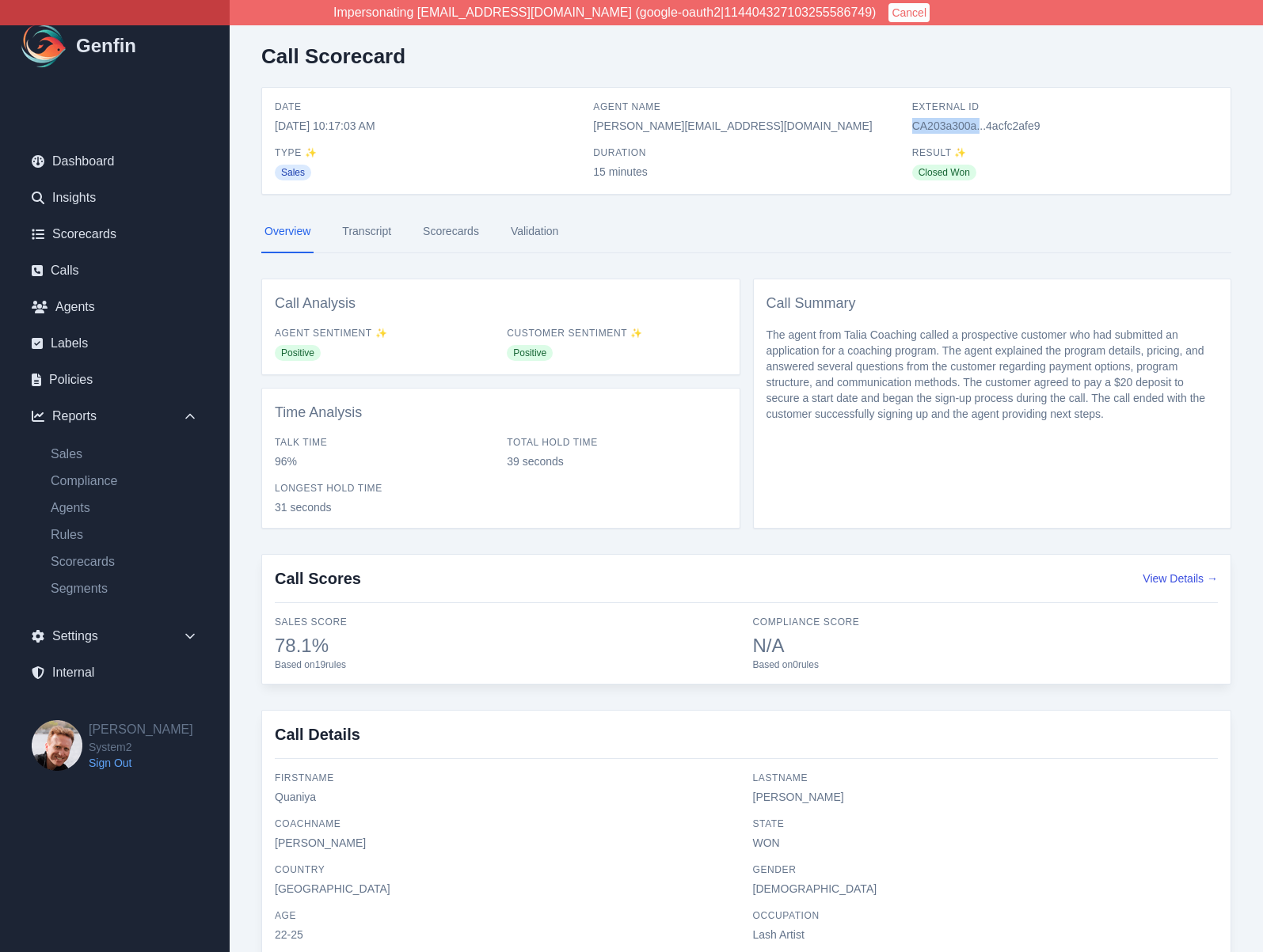
drag, startPoint x: 909, startPoint y: 128, endPoint x: 977, endPoint y: 132, distance: 68.1
click at [977, 132] on div "Date 10/15/2025, 10:17:03 AM Agent Name ryan@system2.fitness External ID CA203a…" at bounding box center [747, 140] width 943 height 81
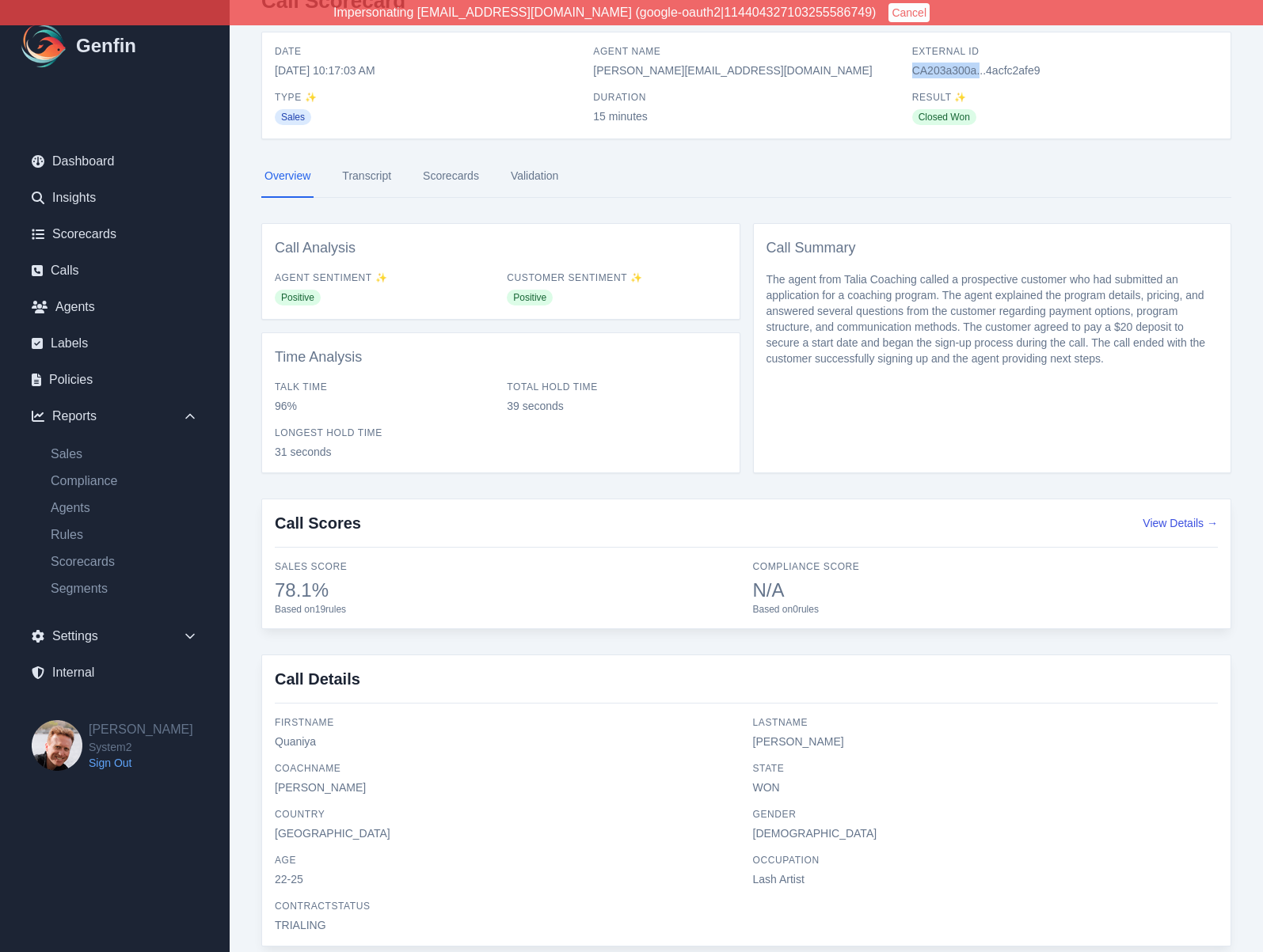
scroll to position [58, 0]
drag, startPoint x: 277, startPoint y: 723, endPoint x: 806, endPoint y: 740, distance: 529.3
click at [806, 740] on div "firstName Quaniya lastName Jones coachName Taliyah Dozier state WON country Uni…" at bounding box center [747, 821] width 943 height 217
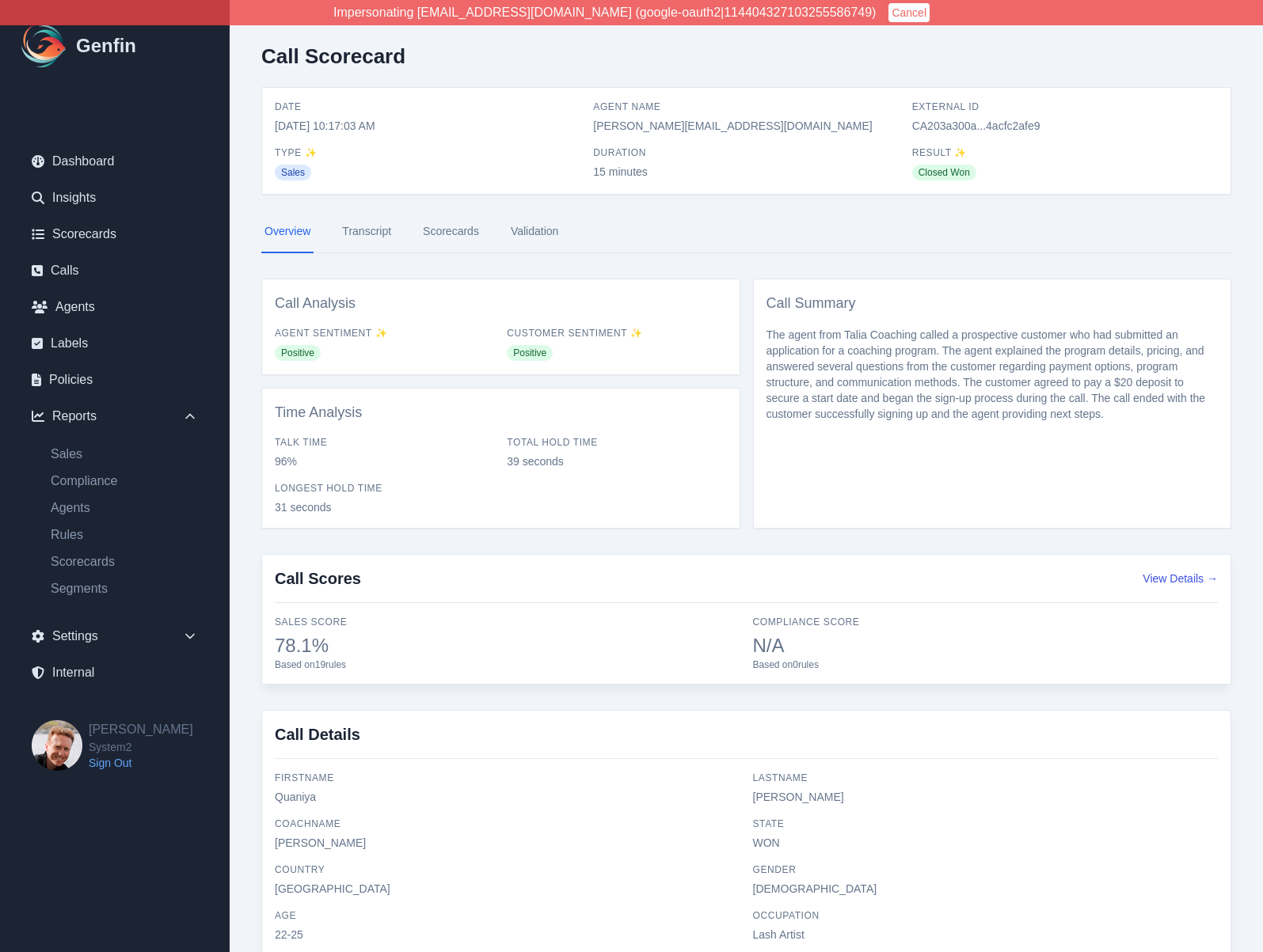
click at [916, 195] on div "Call Scorecard Date 10/15/2025, 10:17:03 AM Agent Name ryan@system2.fitness Ext…" at bounding box center [747, 530] width 1033 height 1059
drag, startPoint x: 909, startPoint y: 125, endPoint x: 1047, endPoint y: 123, distance: 138.0
click at [1047, 123] on div "Date 10/15/2025, 10:17:03 AM Agent Name ryan@system2.fitness External ID CA203a…" at bounding box center [747, 140] width 943 height 81
click at [1047, 123] on span "CA203a300a...4acfc2afe9" at bounding box center [1064, 126] width 305 height 16
drag, startPoint x: 910, startPoint y: 125, endPoint x: 957, endPoint y: 125, distance: 47.0
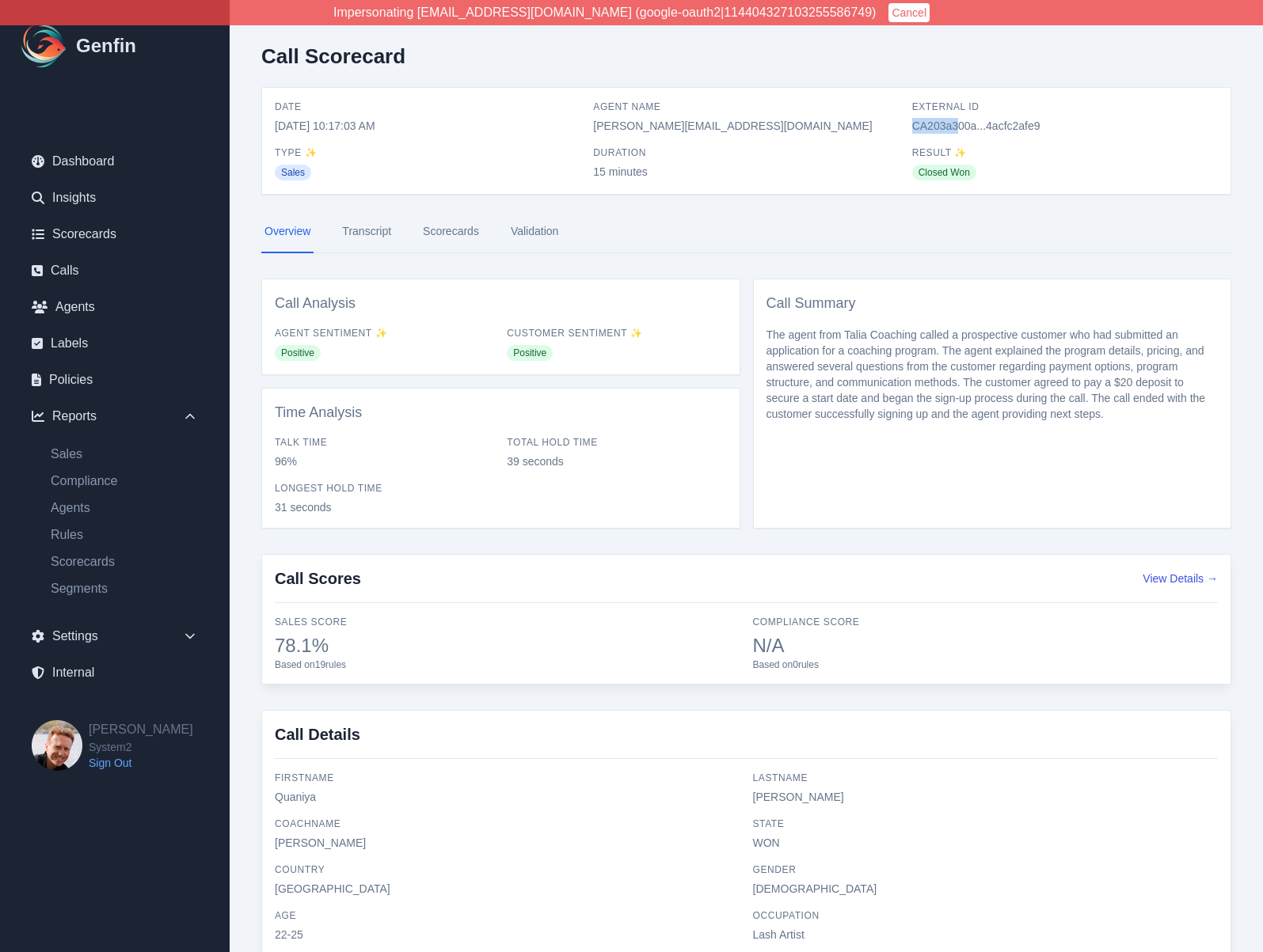
click at [957, 125] on div "Date 10/15/2025, 10:17:03 AM Agent Name ryan@system2.fitness External ID CA203a…" at bounding box center [747, 140] width 943 height 81
click at [977, 140] on div "Date 10/15/2025, 10:17:03 AM Agent Name ryan@system2.fitness External ID CA203a…" at bounding box center [747, 140] width 943 height 81
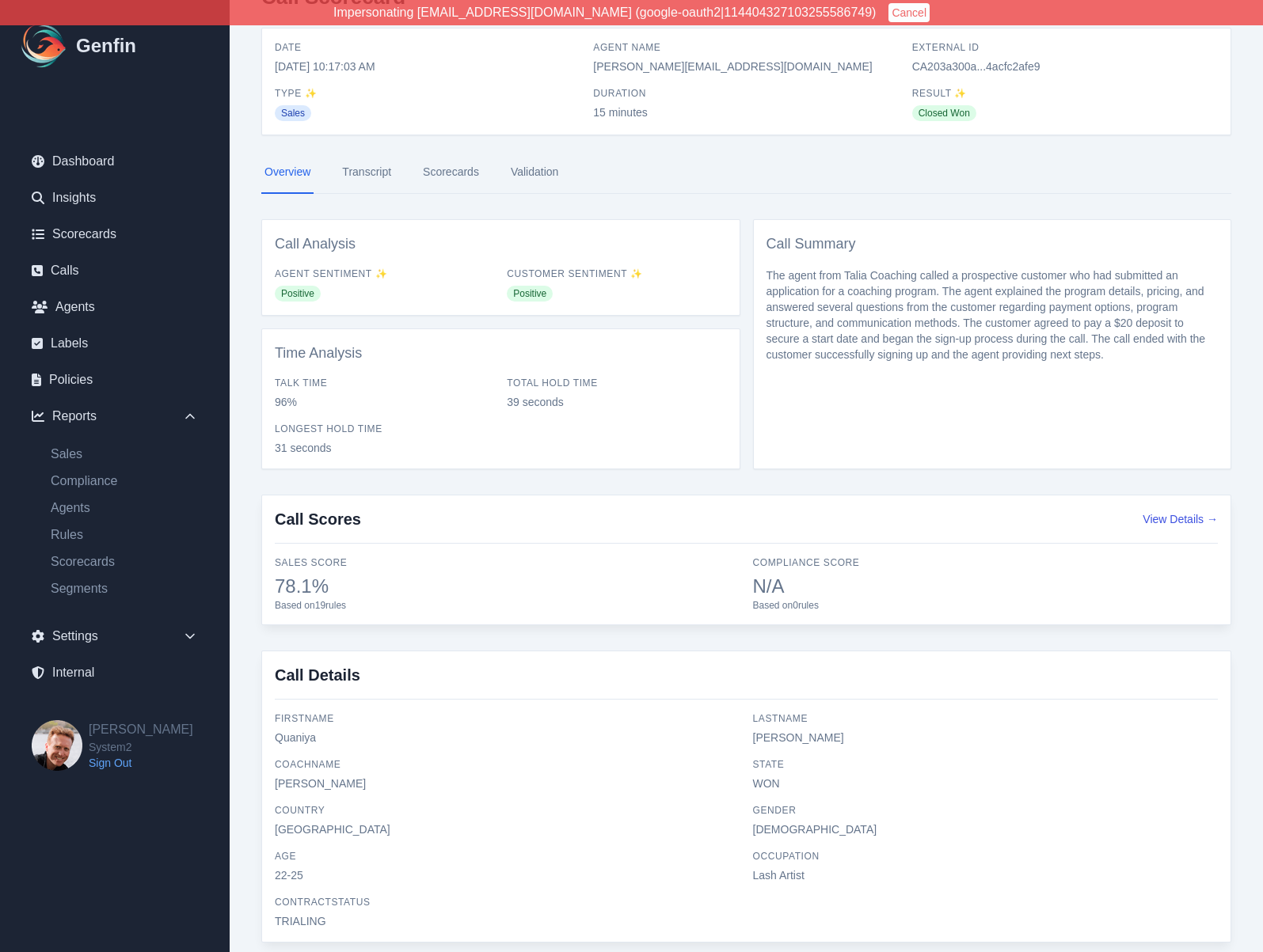
scroll to position [70, 0]
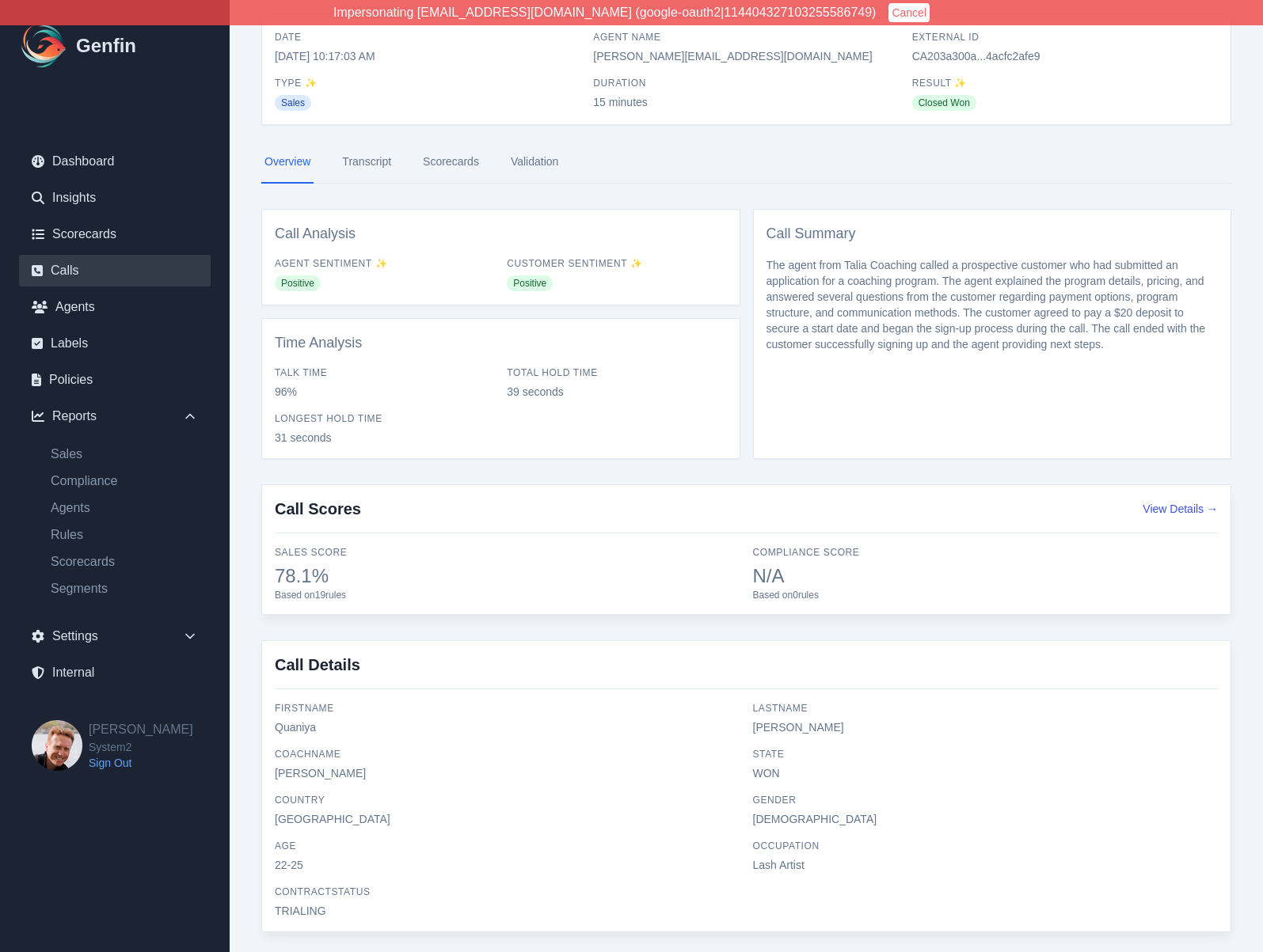
click at [80, 270] on link "Calls" at bounding box center [115, 270] width 192 height 31
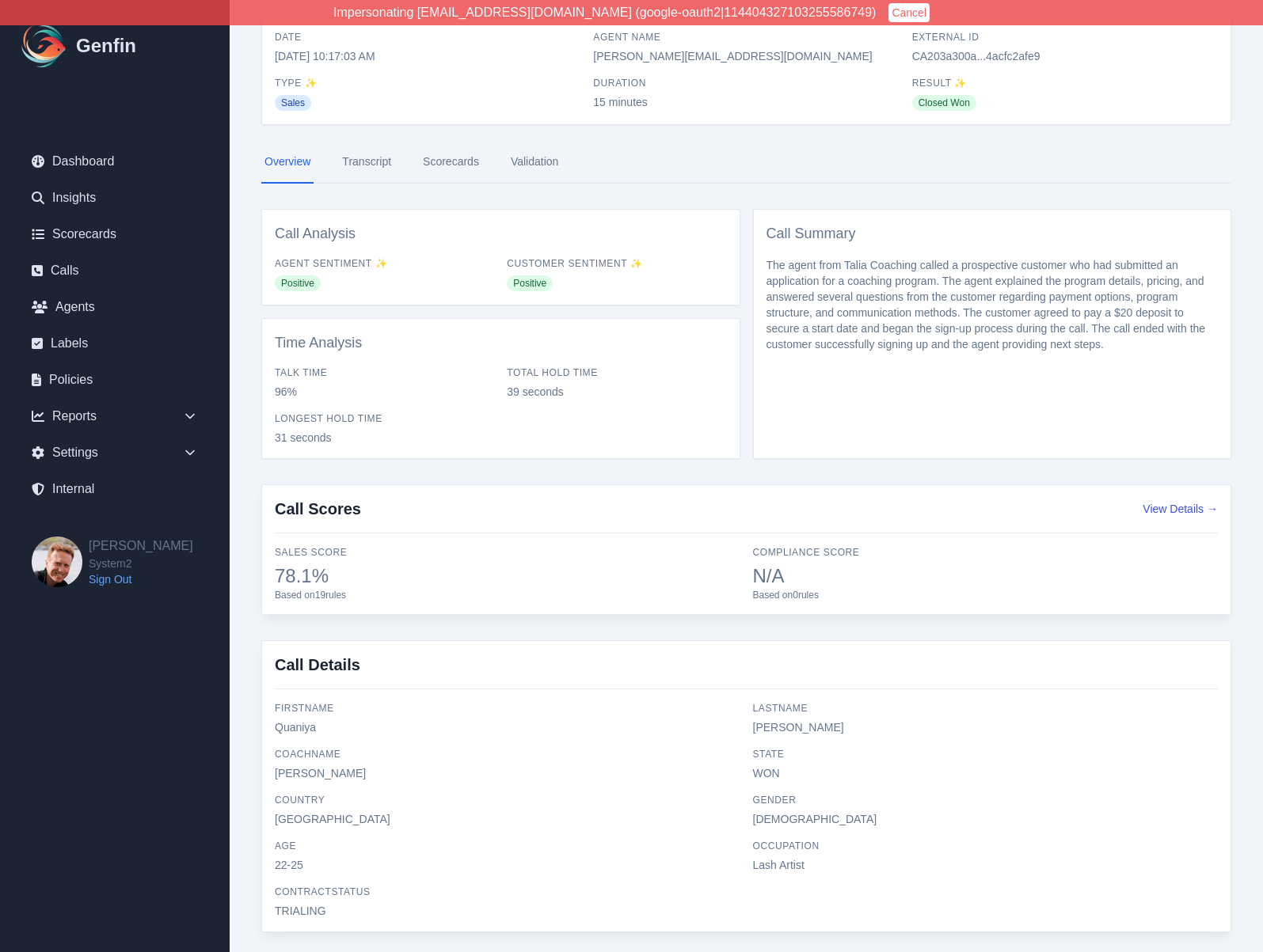
click at [298, 731] on span "Quaniya" at bounding box center [508, 727] width 465 height 16
copy span "Quaniya"
click at [399, 630] on div "Call Scorecard Date 10/15/2025, 10:17:03 AM Agent Name ryan@system2.fitness Ext…" at bounding box center [747, 460] width 1033 height 1059
click at [449, 694] on div "Call Details firstName Quaniya lastName Jones coachName Taliyah Dozier state WO…" at bounding box center [747, 786] width 970 height 292
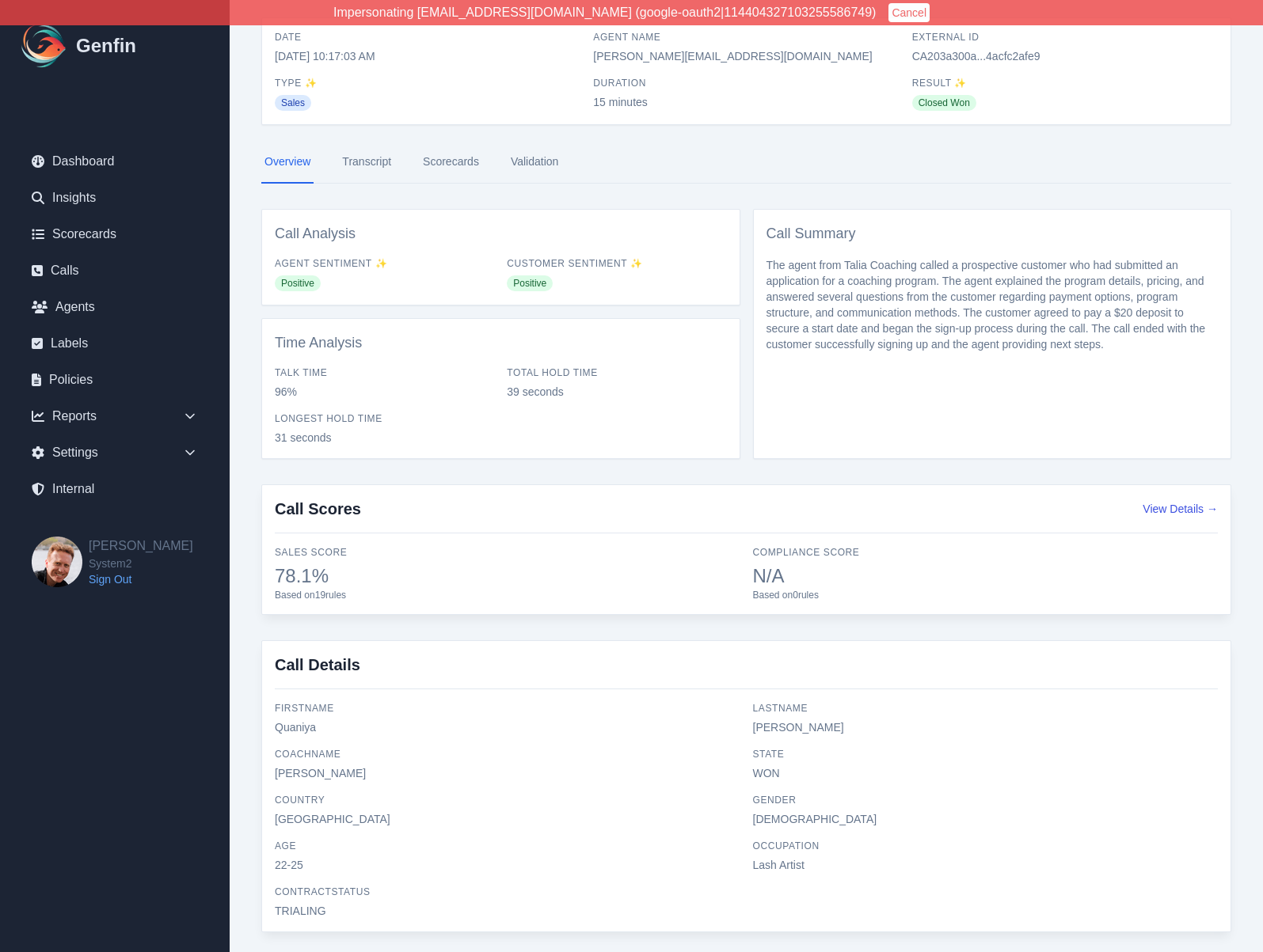
scroll to position [0, 0]
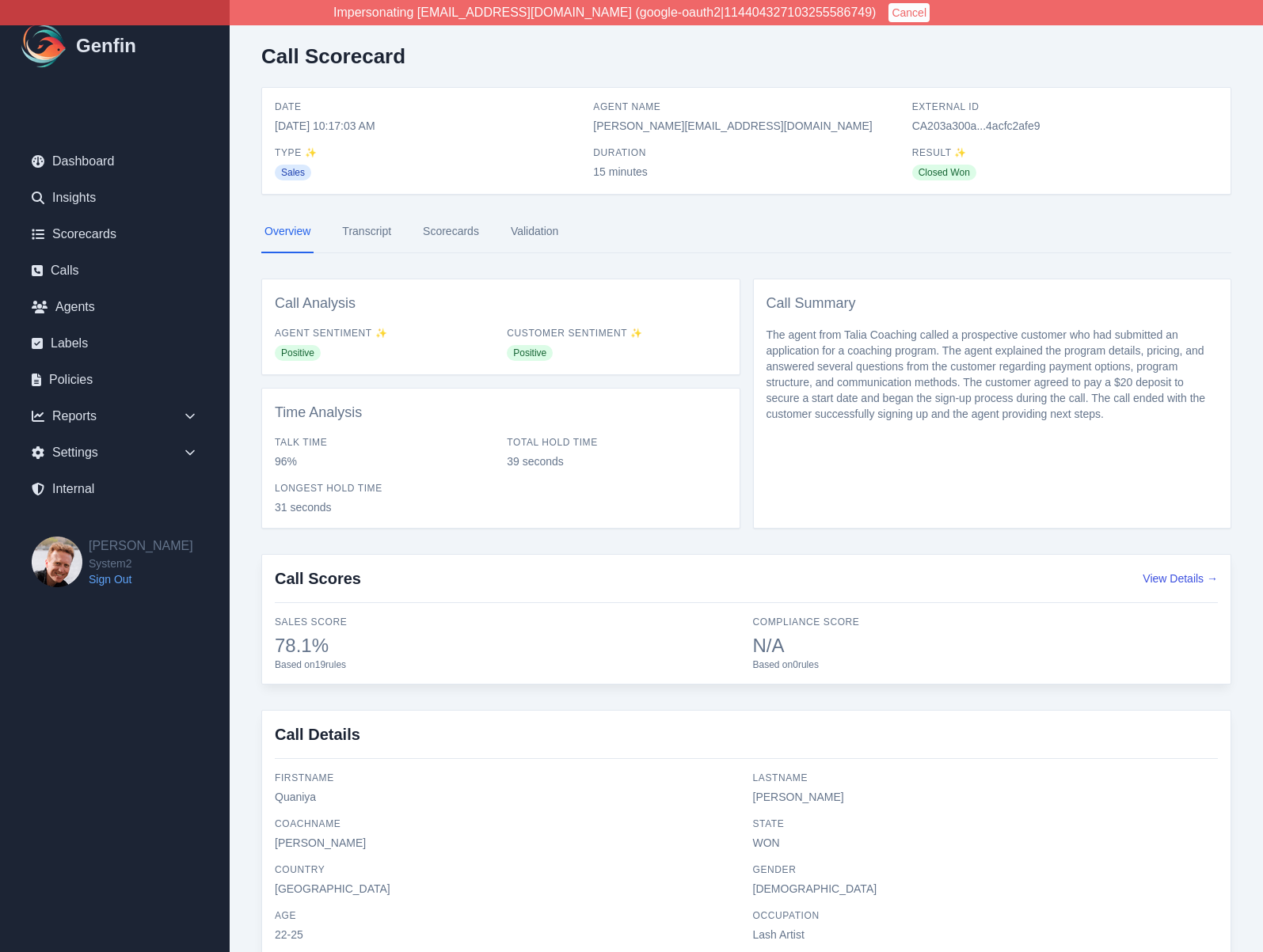
click at [243, 463] on div "Call Scorecard Date 10/15/2025, 10:17:03 AM Agent Name ryan@system2.fitness Ext…" at bounding box center [747, 530] width 1033 height 1059
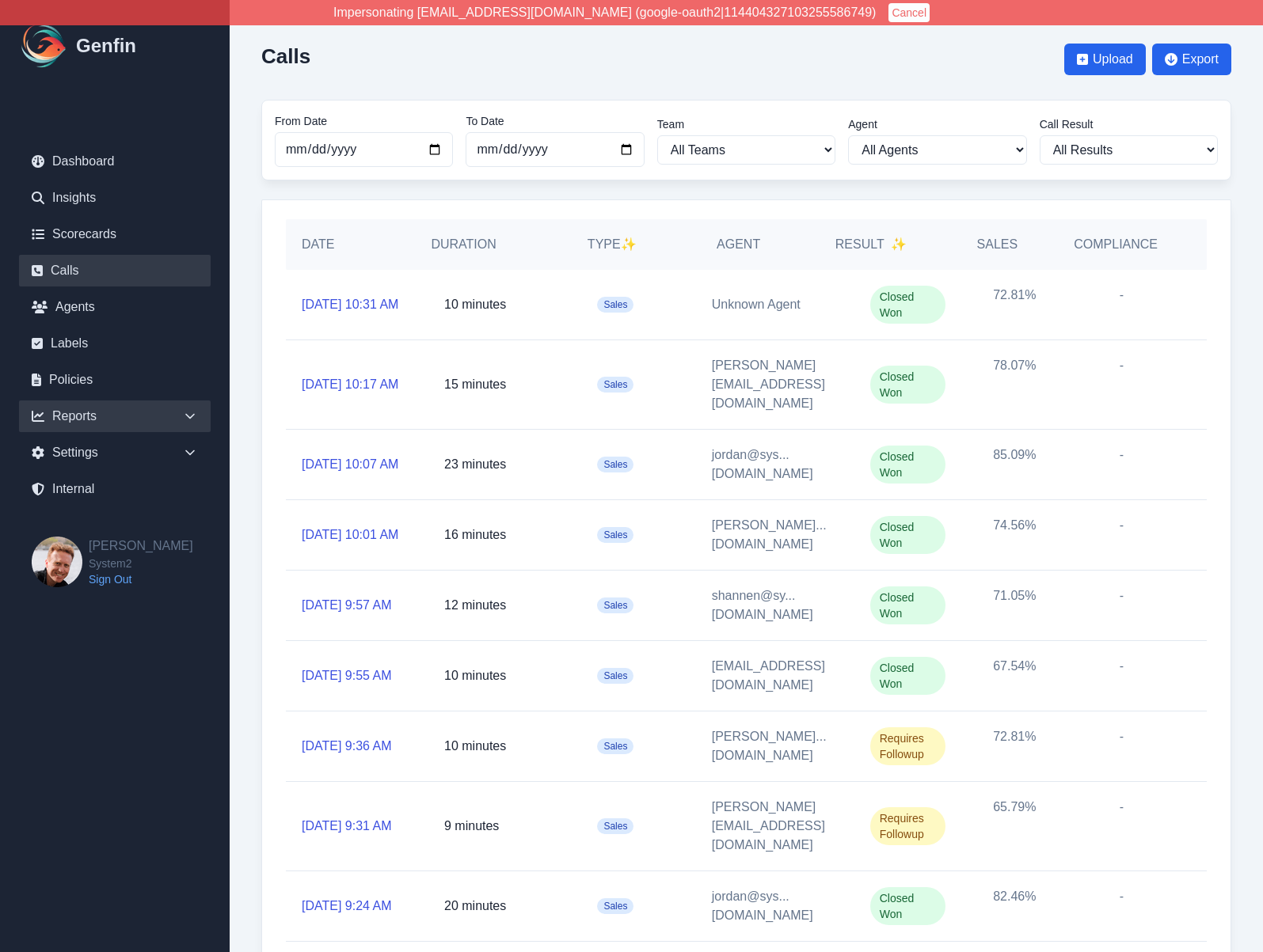
click at [74, 414] on div "Reports" at bounding box center [115, 416] width 192 height 31
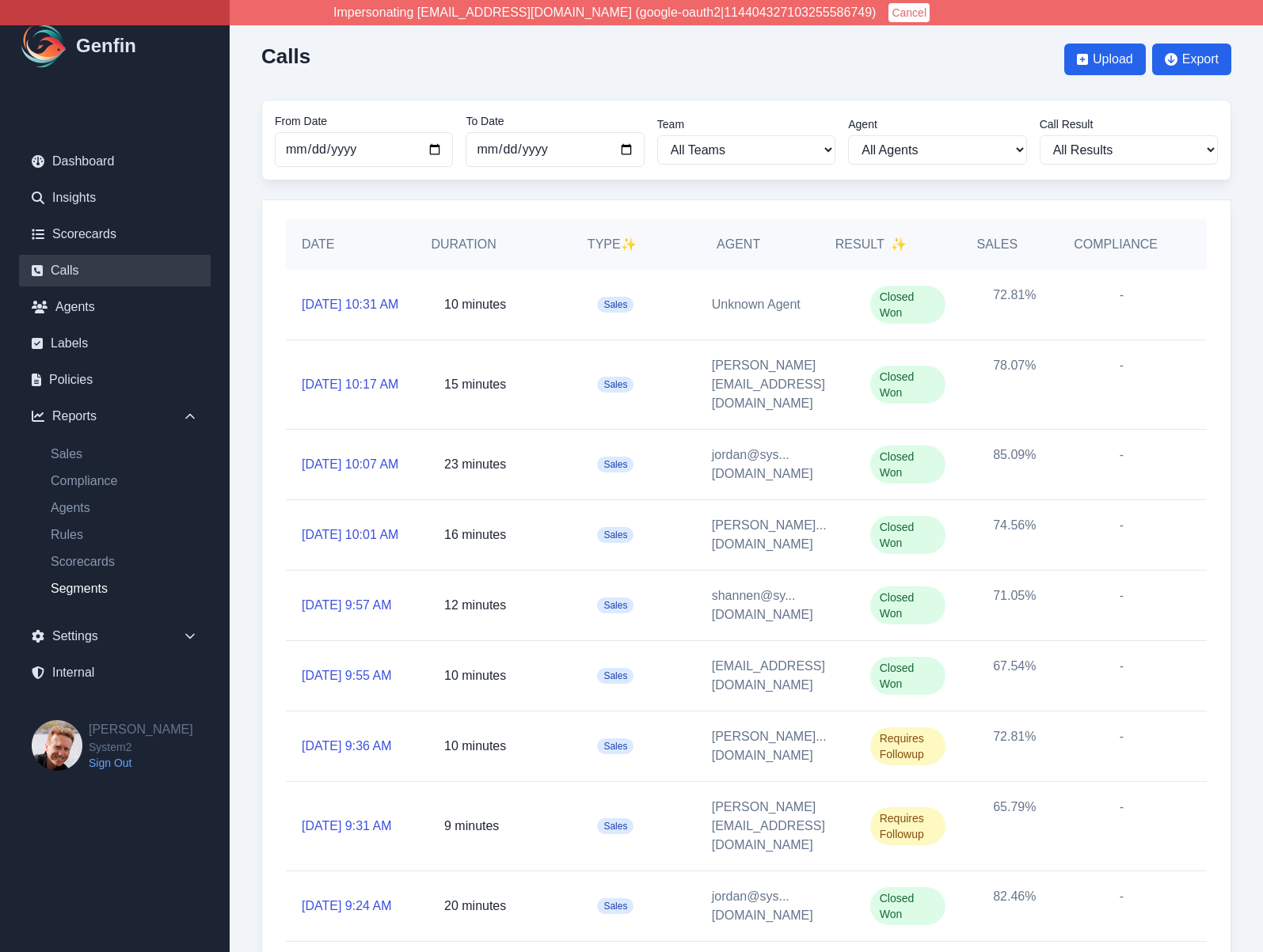
click at [82, 587] on link "Segments" at bounding box center [124, 589] width 173 height 19
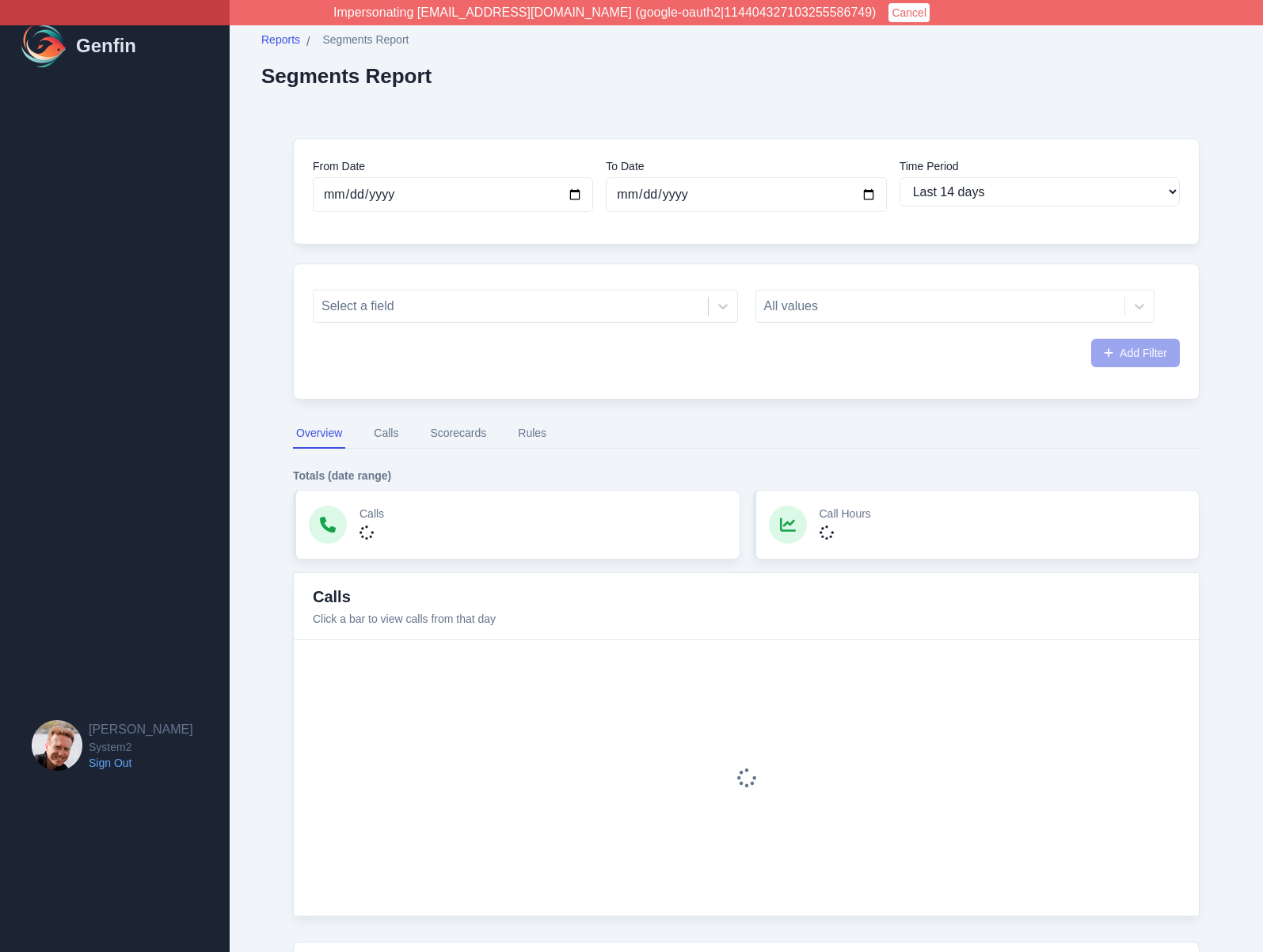
select select "14"
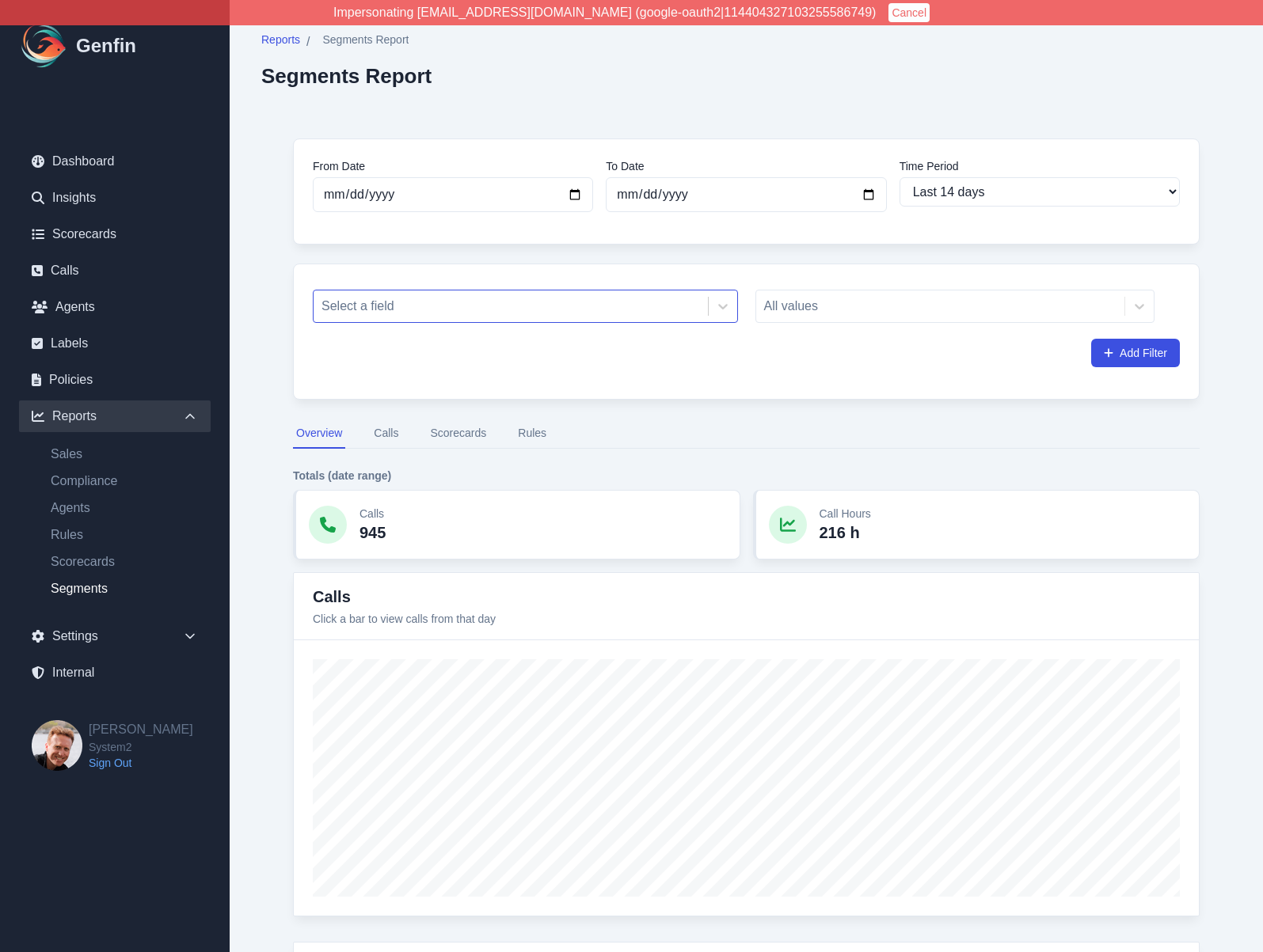
click at [424, 319] on div "Select a field" at bounding box center [510, 306] width 395 height 29
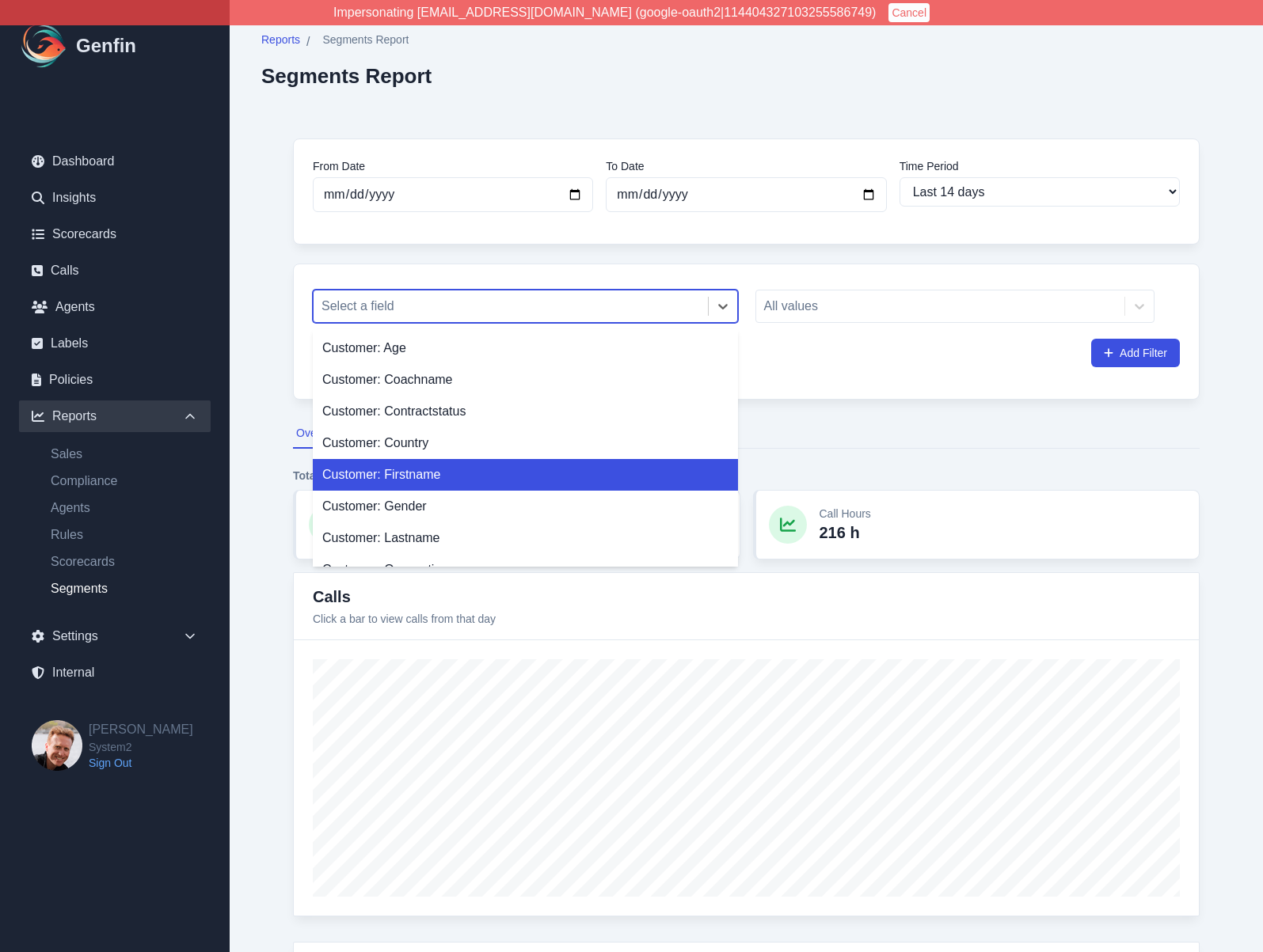
click at [415, 478] on div "Customer: Firstname" at bounding box center [525, 474] width 425 height 31
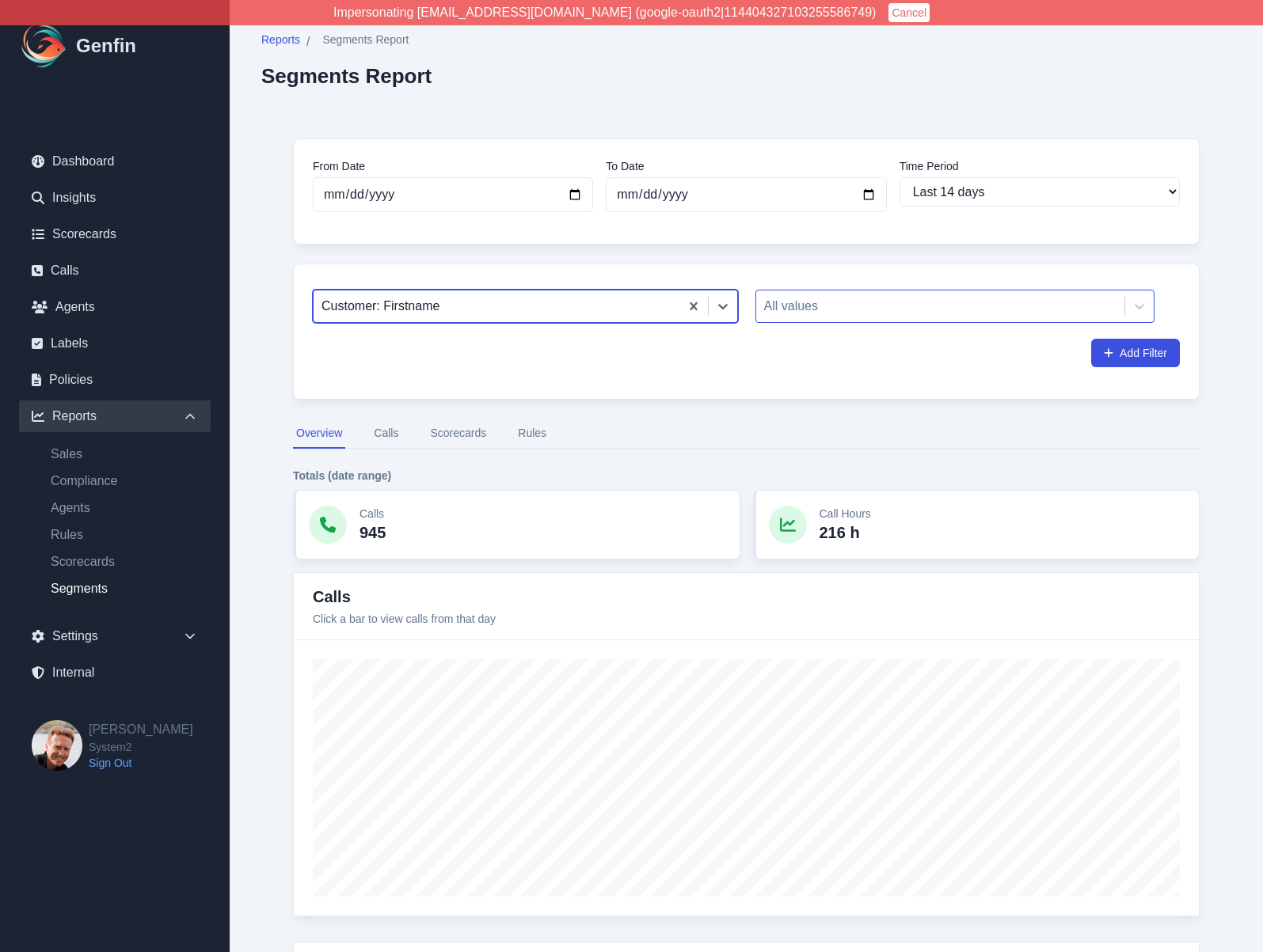
click at [807, 301] on div at bounding box center [941, 306] width 354 height 22
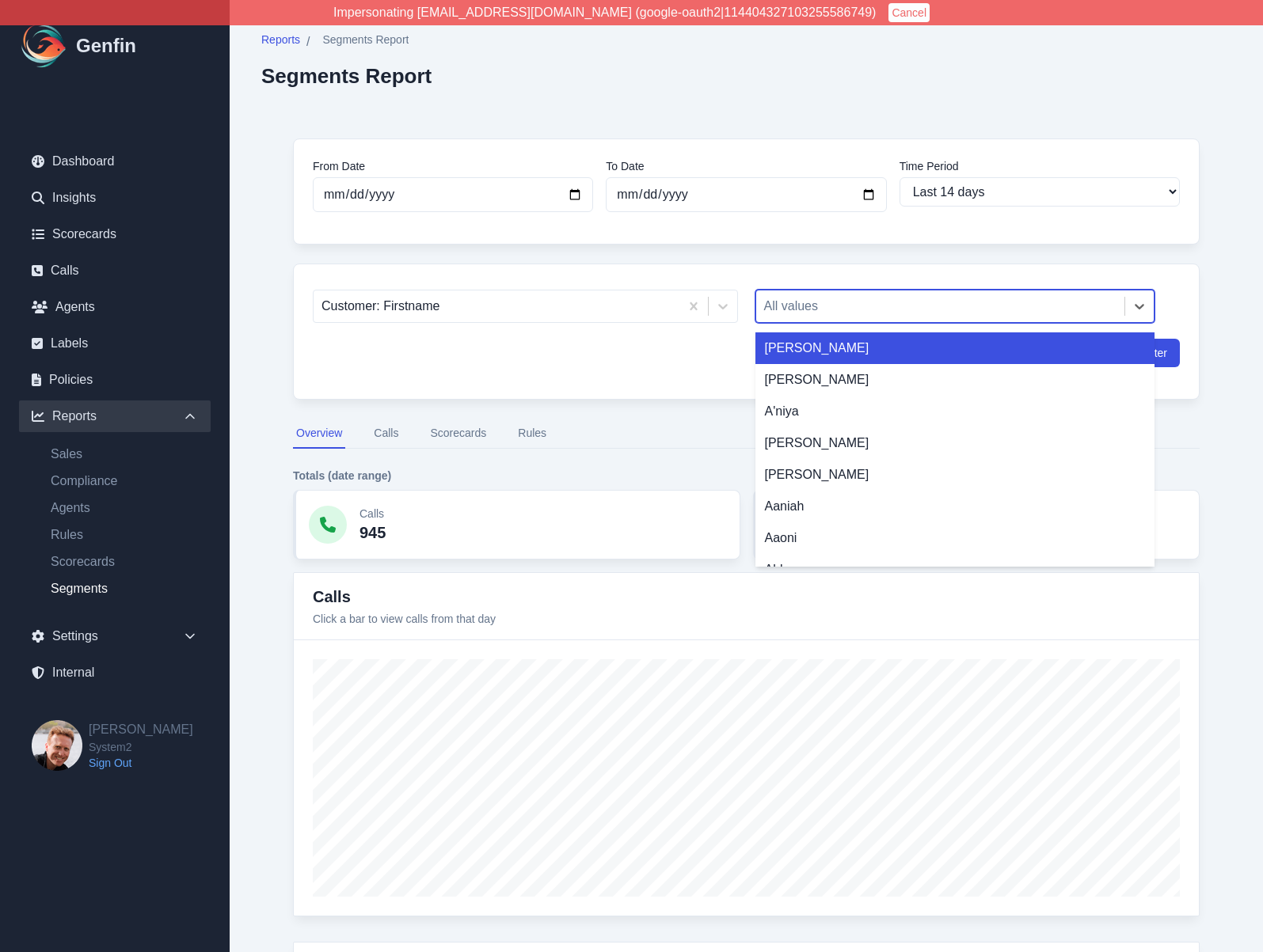
paste input "Quaniya"
type input "Quaniya"
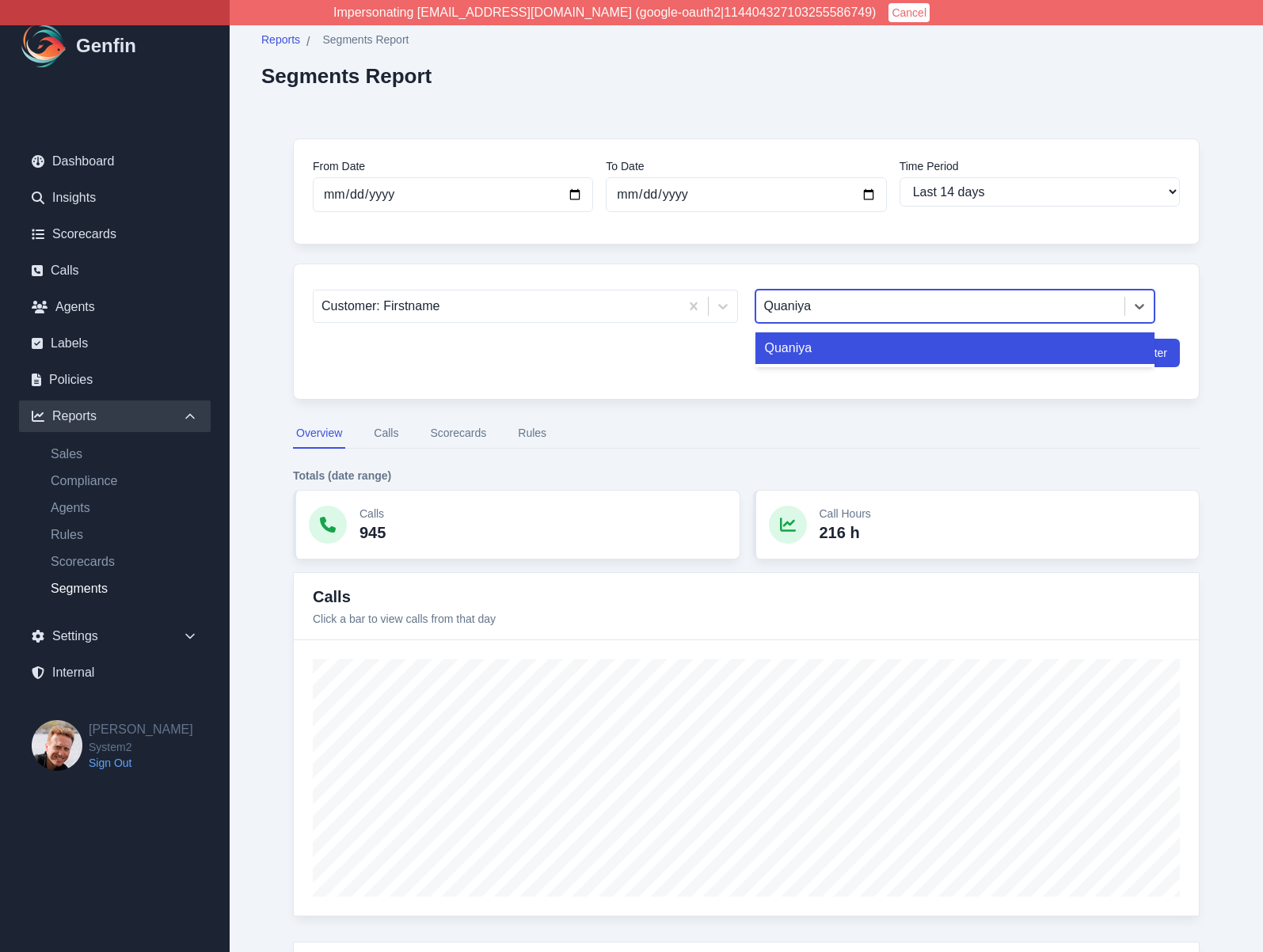
click at [838, 353] on div "Quaniya" at bounding box center [955, 348] width 400 height 31
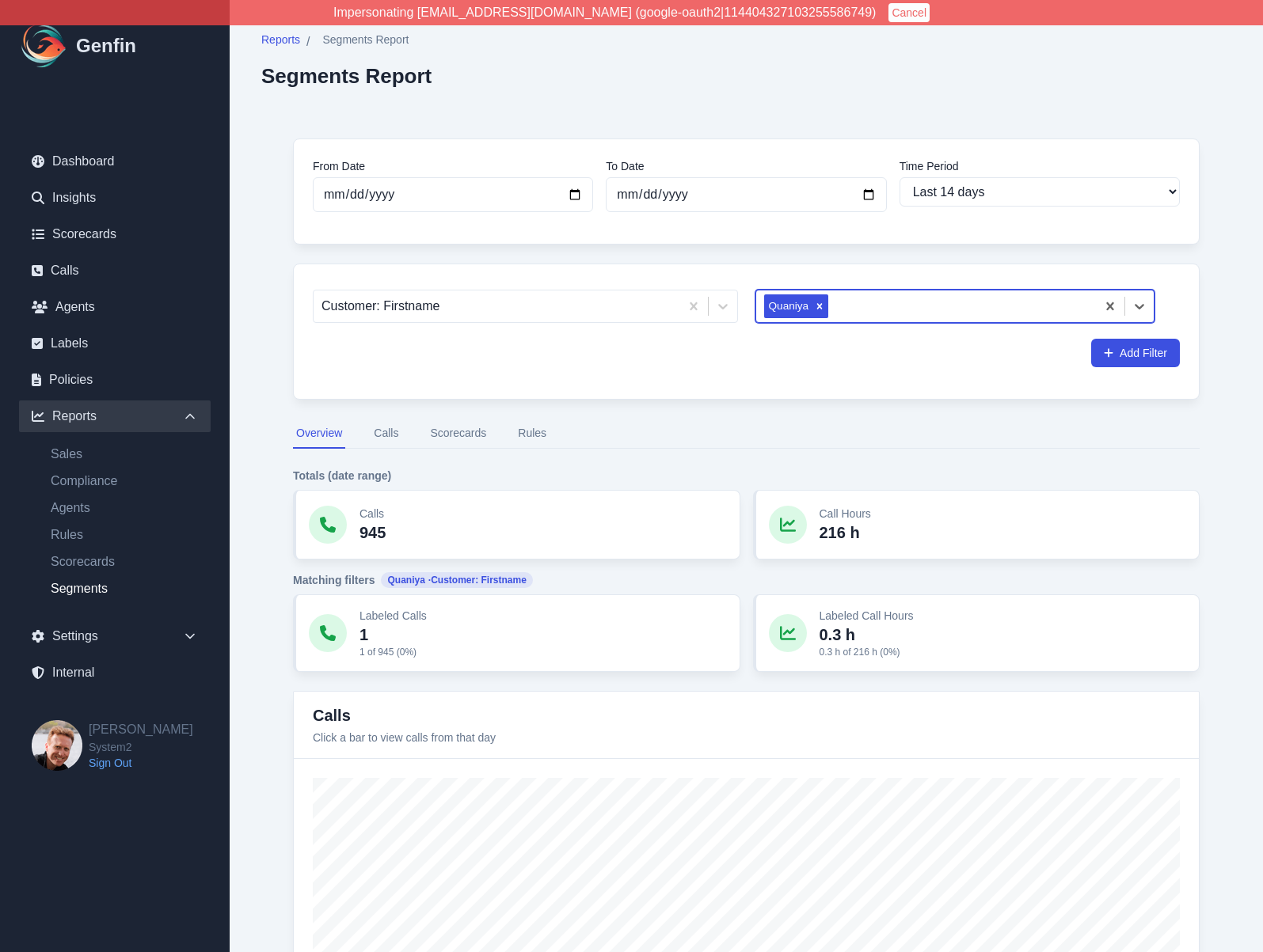
click at [380, 433] on button "Calls" at bounding box center [386, 434] width 30 height 30
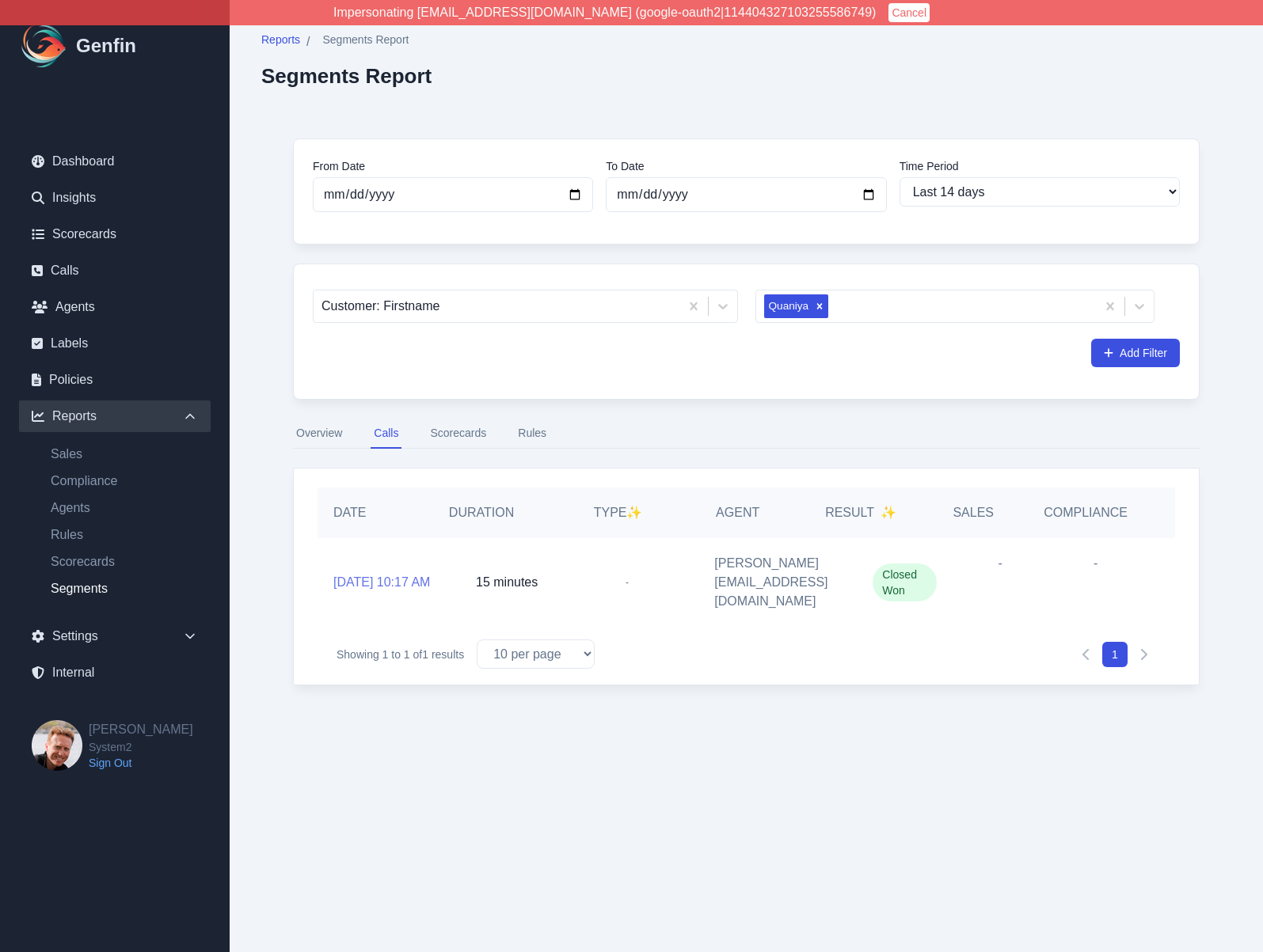
click at [384, 573] on link "10/15/2025, 10:17 AM" at bounding box center [381, 582] width 97 height 19
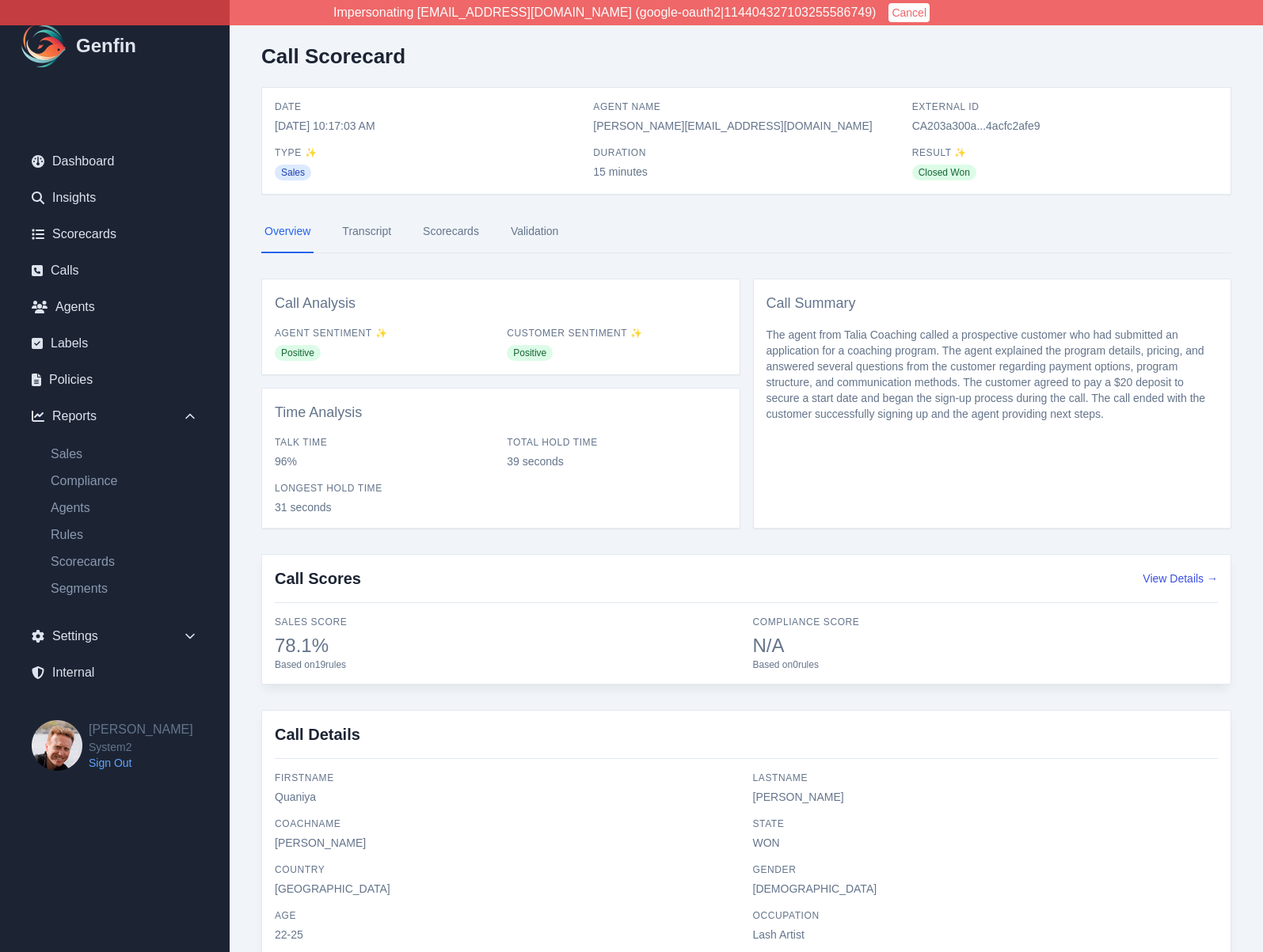
click at [751, 223] on nav "Overview Transcript Scorecards Validation" at bounding box center [747, 232] width 970 height 43
click at [261, 422] on div "Time Analysis Talk Time 96% Total Hold Time 39 seconds Longest Hold Time 31 sec…" at bounding box center [500, 457] width 479 height 140
